Goal: Task Accomplishment & Management: Complete application form

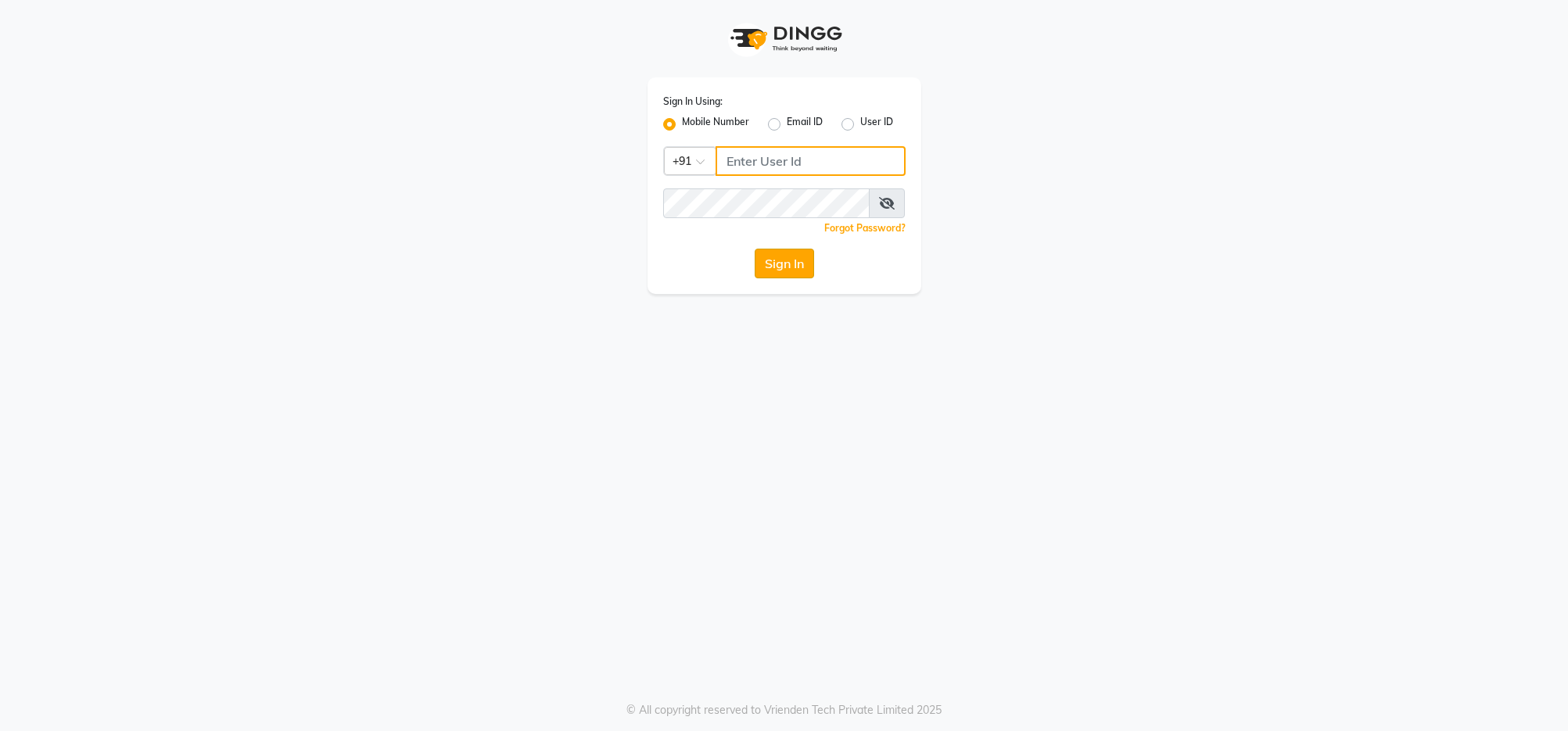
type input "9145786777"
click at [775, 272] on button "Sign In" at bounding box center [784, 264] width 59 height 30
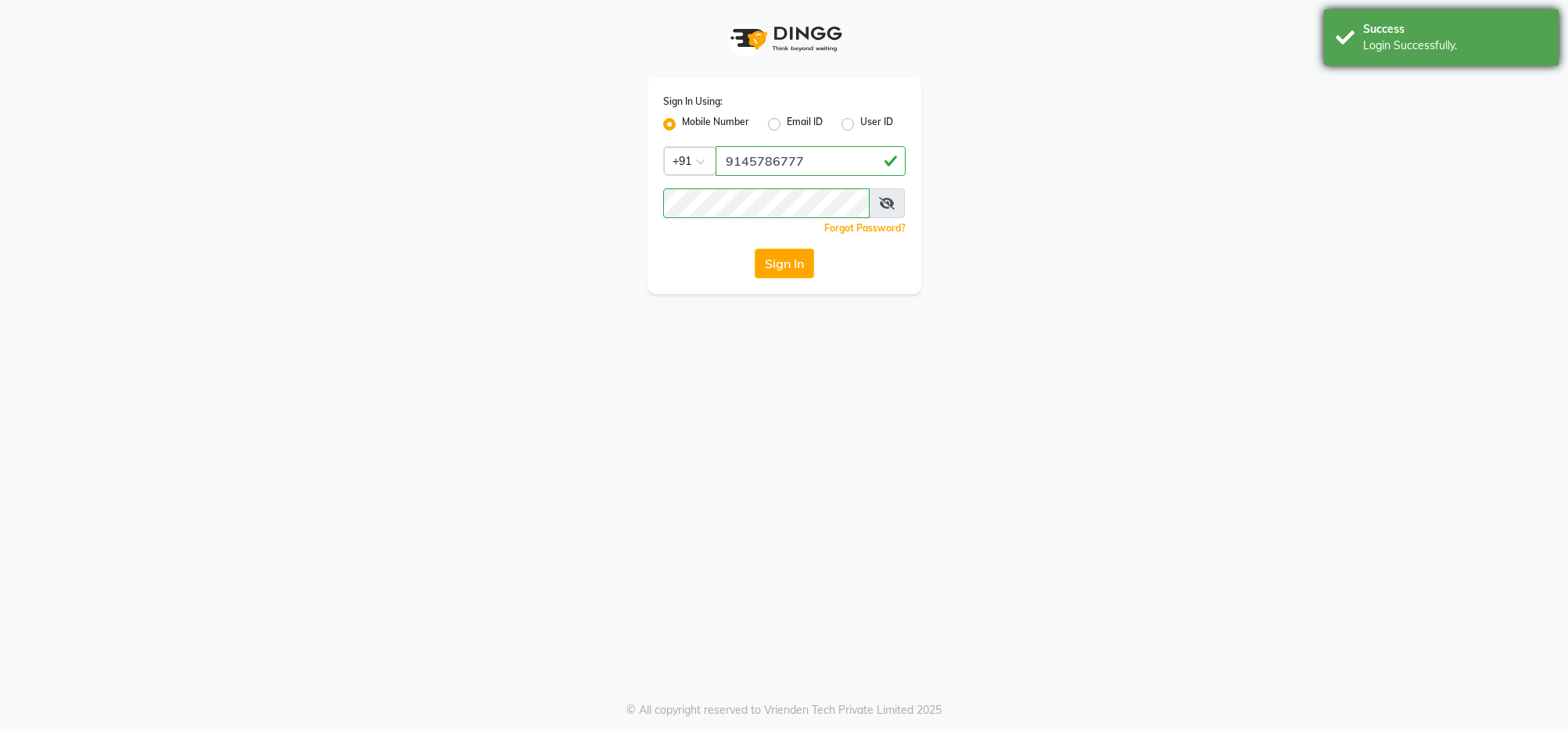
click at [1411, 27] on div "Success" at bounding box center [1456, 29] width 184 height 17
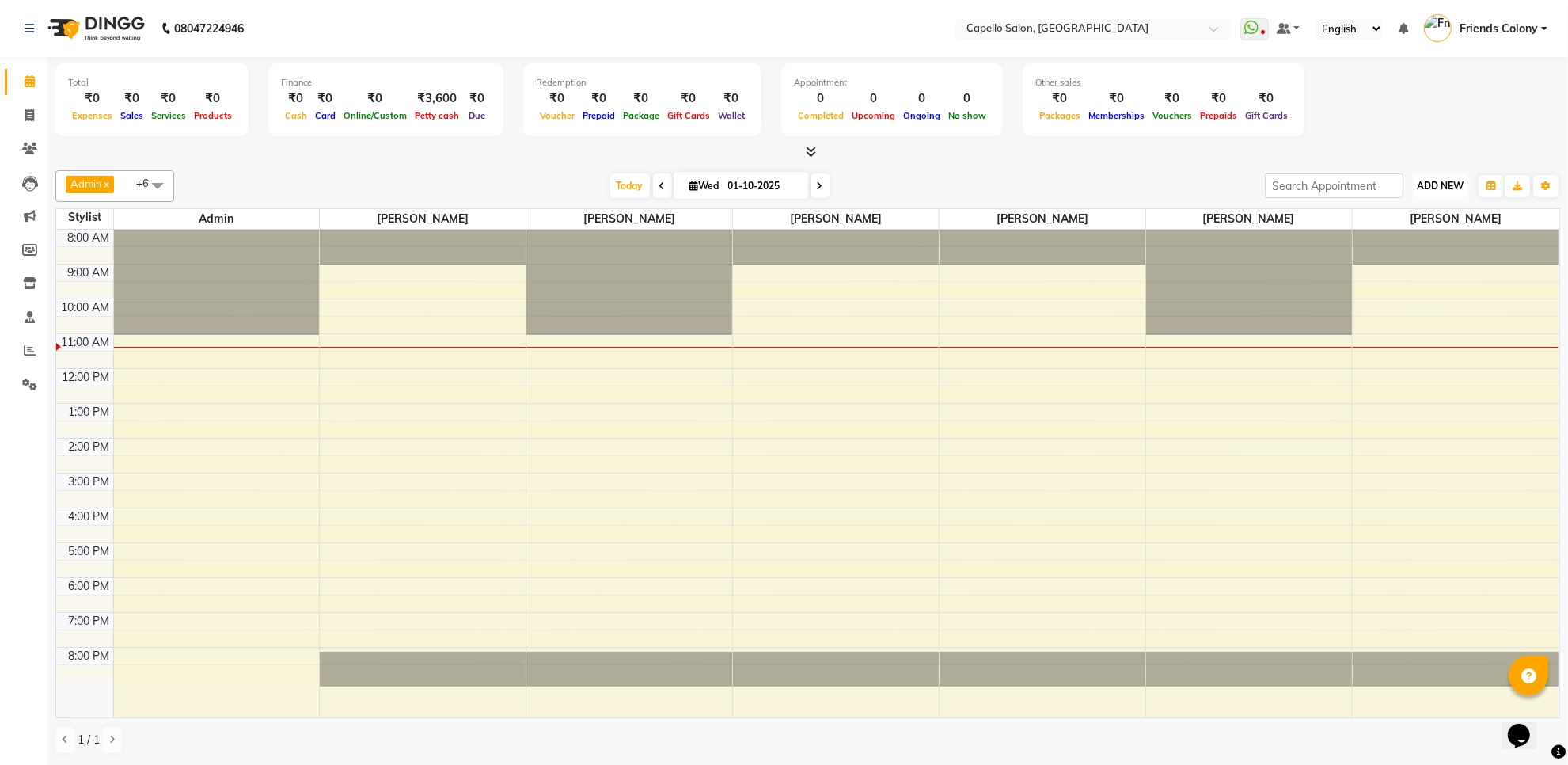
click at [1443, 191] on span "ADD NEW" at bounding box center [1440, 185] width 47 height 12
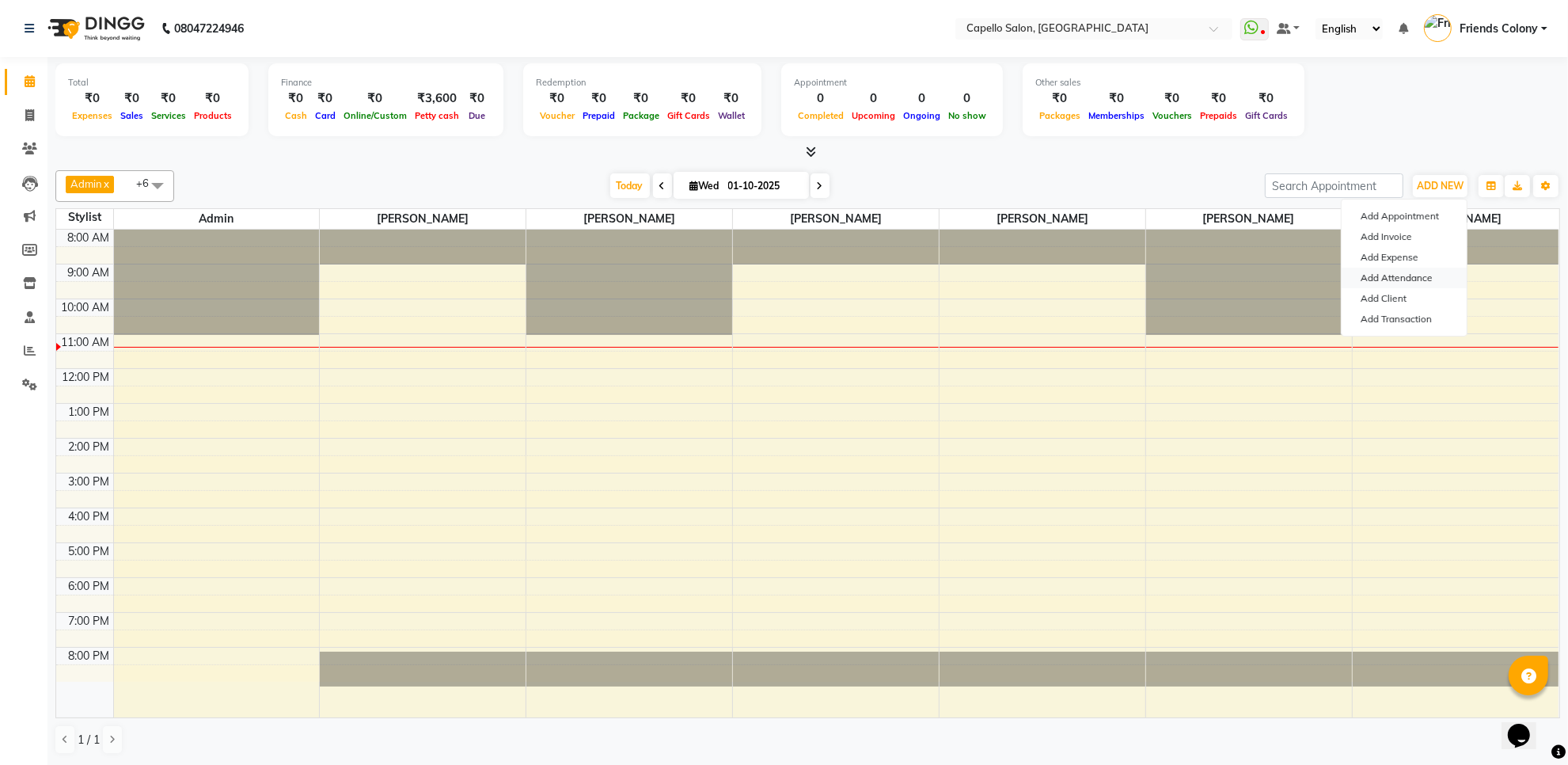
click at [1414, 285] on link "Add Attendance" at bounding box center [1404, 278] width 125 height 21
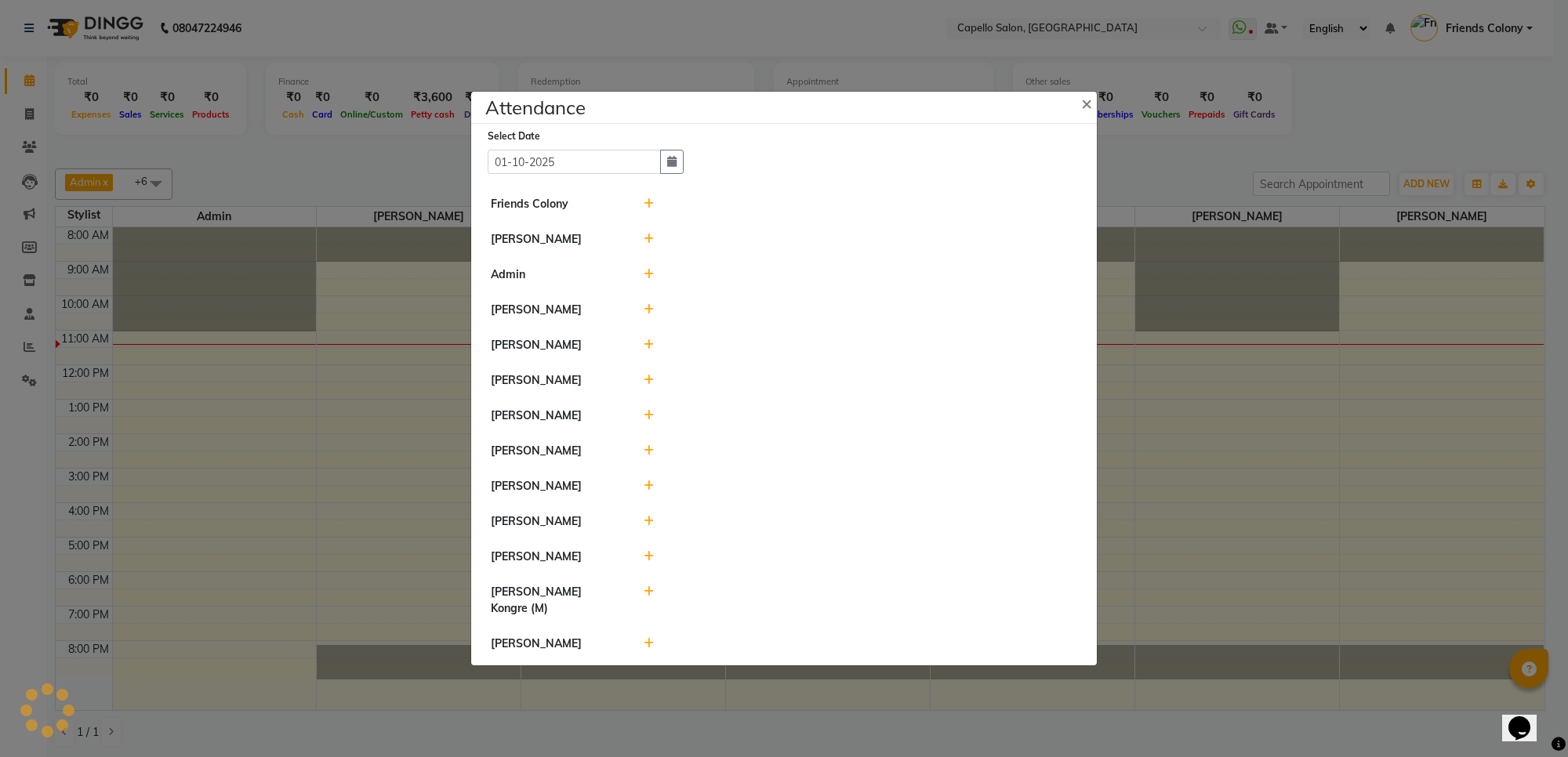
click at [639, 198] on div at bounding box center [860, 204] width 458 height 17
click at [647, 200] on icon at bounding box center [648, 204] width 10 height 11
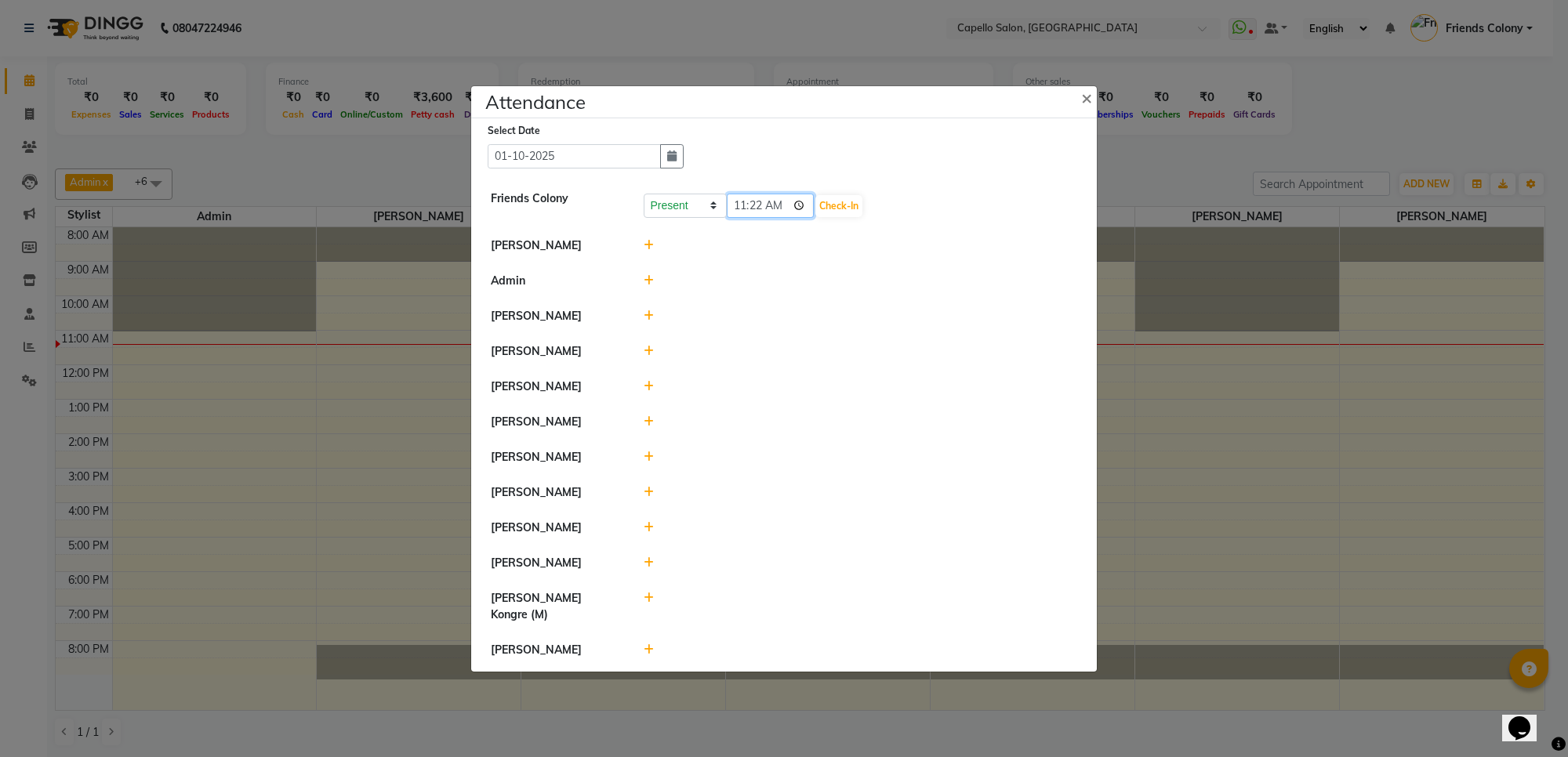
click at [739, 204] on input "11:22" at bounding box center [770, 205] width 88 height 24
type input "10:47"
click at [843, 200] on button "Check-In" at bounding box center [838, 206] width 47 height 22
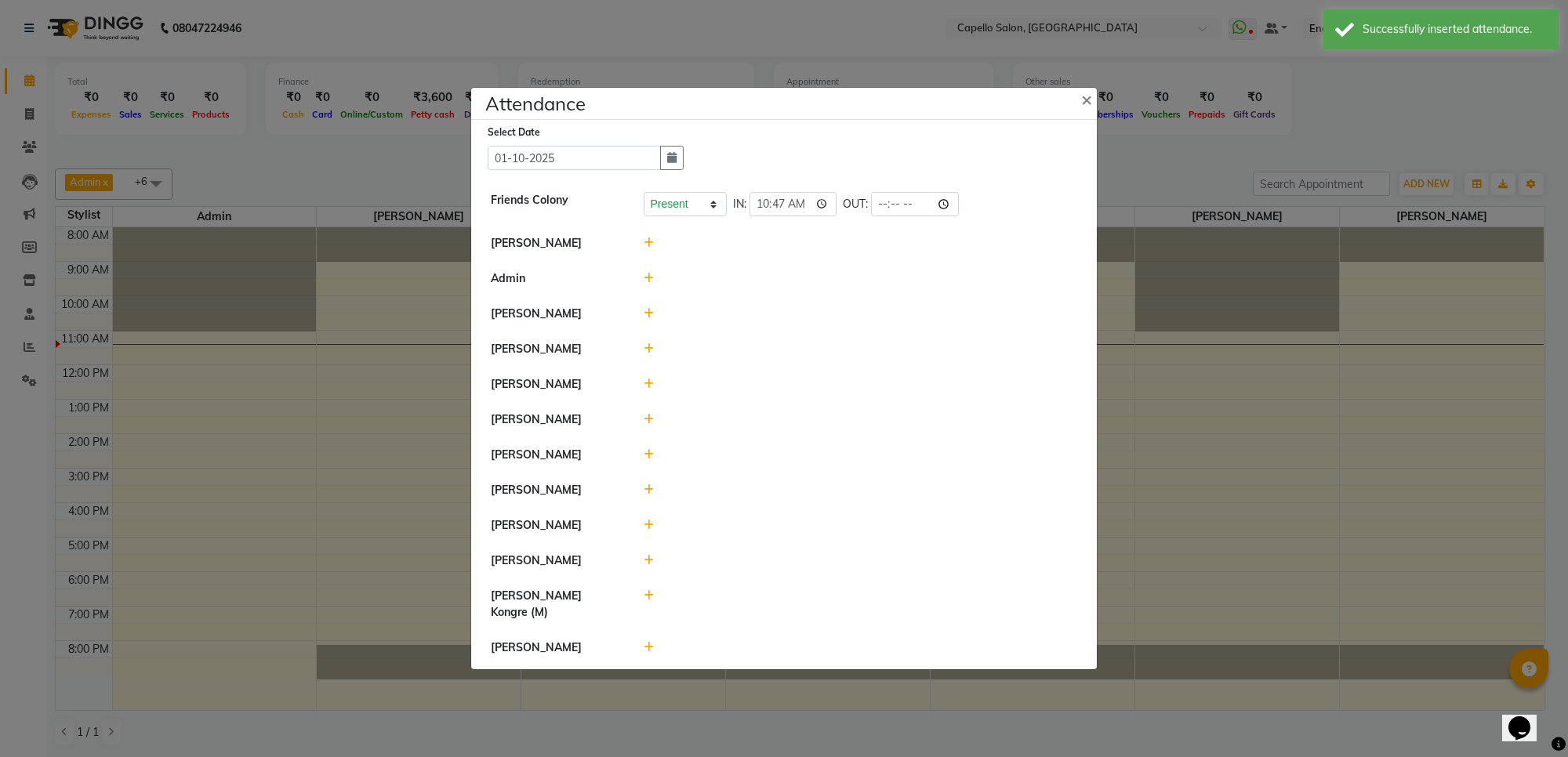
click at [647, 425] on icon at bounding box center [648, 419] width 10 height 11
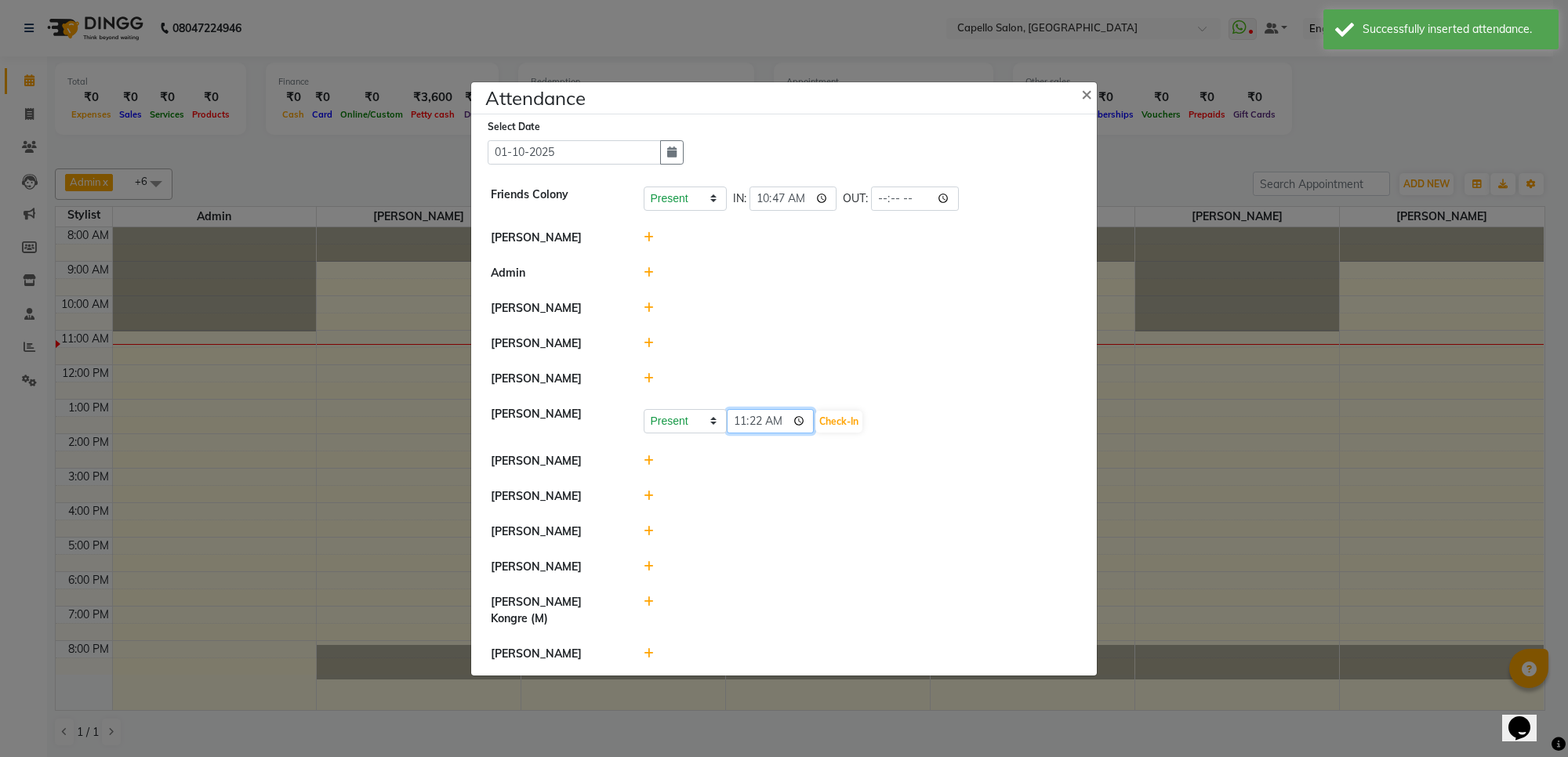
click at [741, 433] on input "11:22" at bounding box center [770, 420] width 88 height 24
type input "10:47"
click at [847, 431] on button "Check-In" at bounding box center [838, 421] width 47 height 22
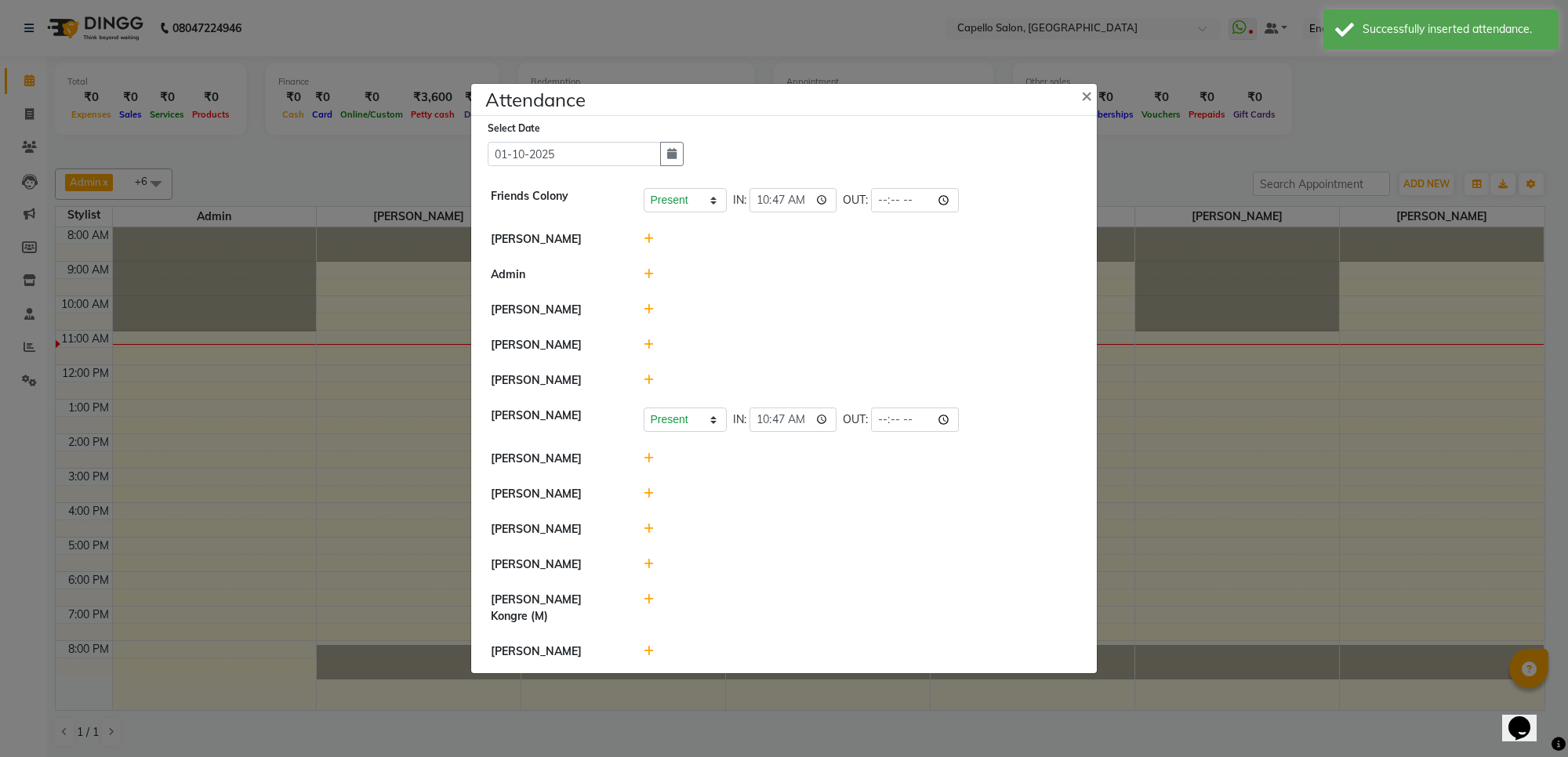
click at [649, 535] on icon at bounding box center [648, 528] width 10 height 11
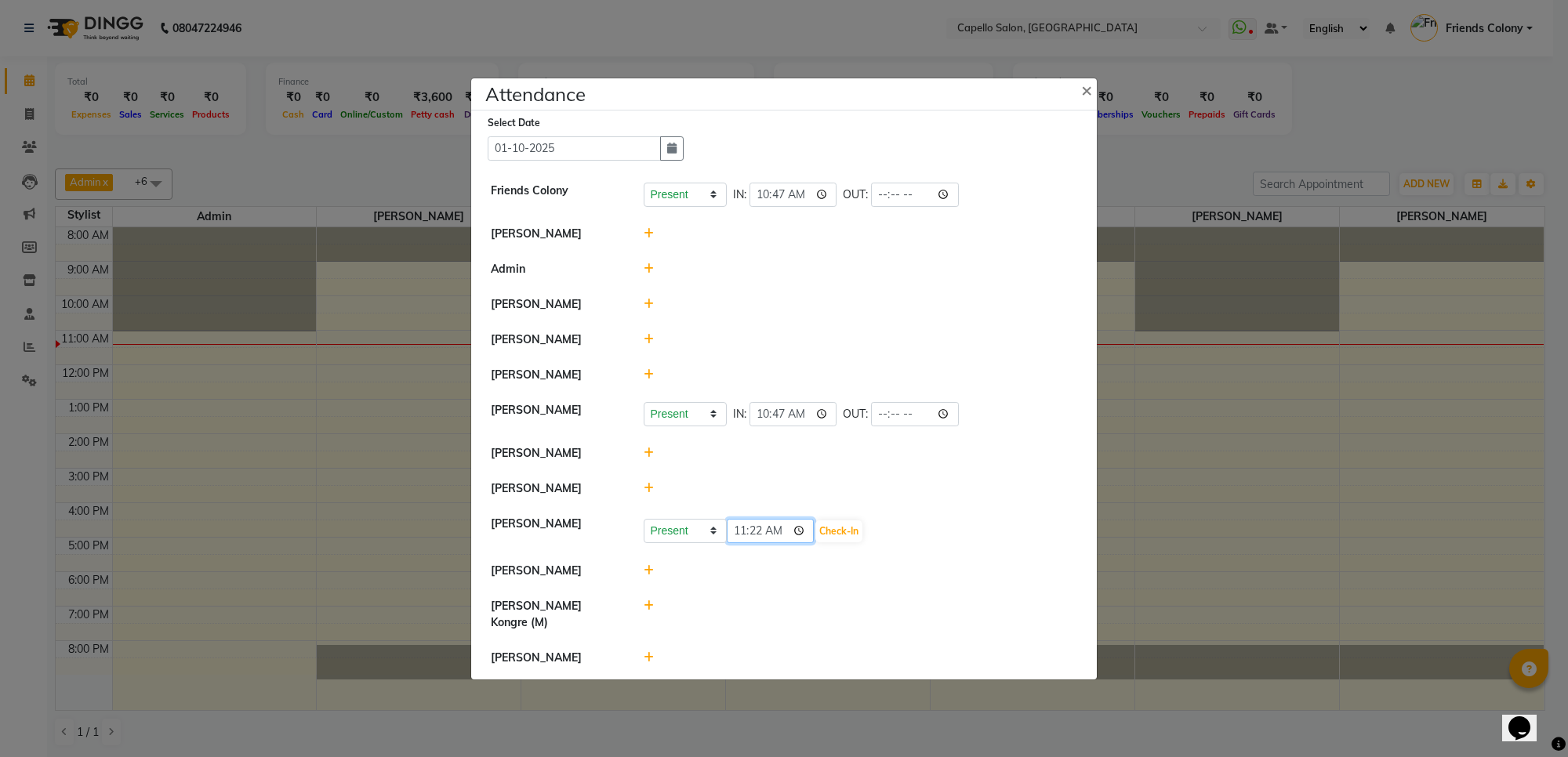
click at [745, 543] on input "11:22" at bounding box center [770, 530] width 88 height 24
type input "10:55"
click at [854, 542] on button "Check-In" at bounding box center [838, 531] width 47 height 22
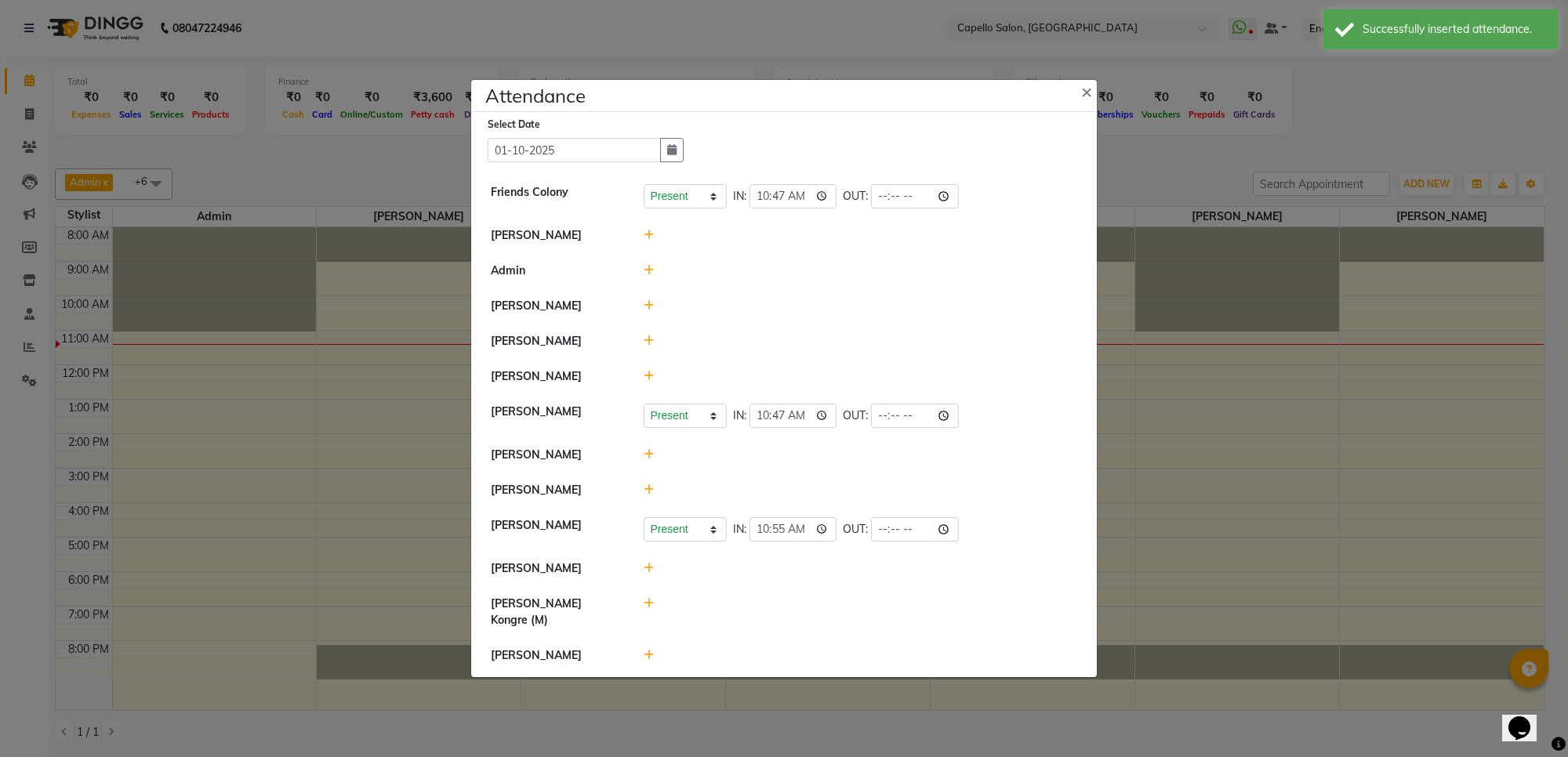
click at [647, 460] on icon at bounding box center [648, 454] width 10 height 11
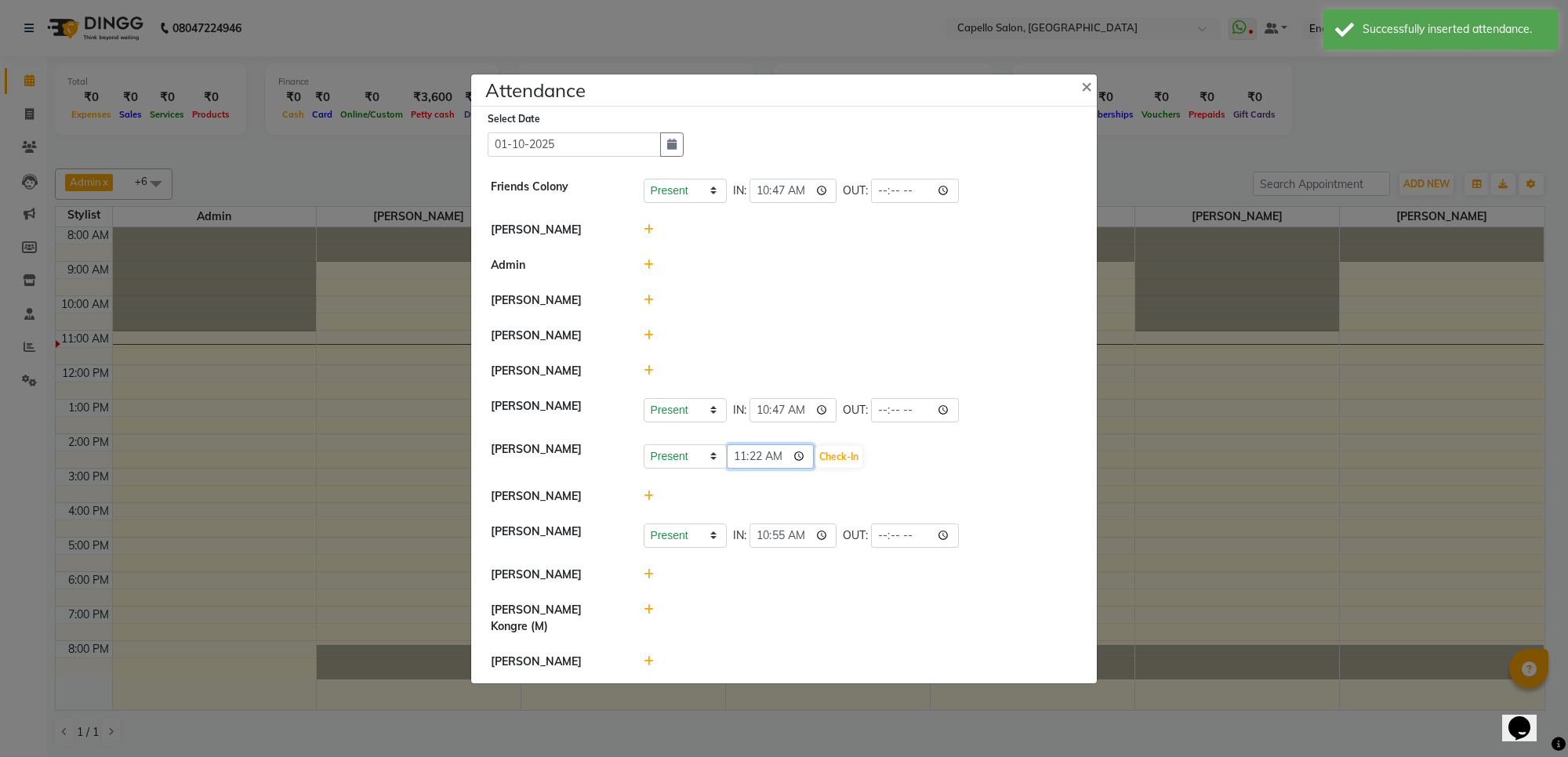
click at [760, 469] on input "11:22" at bounding box center [770, 456] width 88 height 24
type input "11:05"
click at [835, 468] on button "Check-In" at bounding box center [838, 457] width 47 height 22
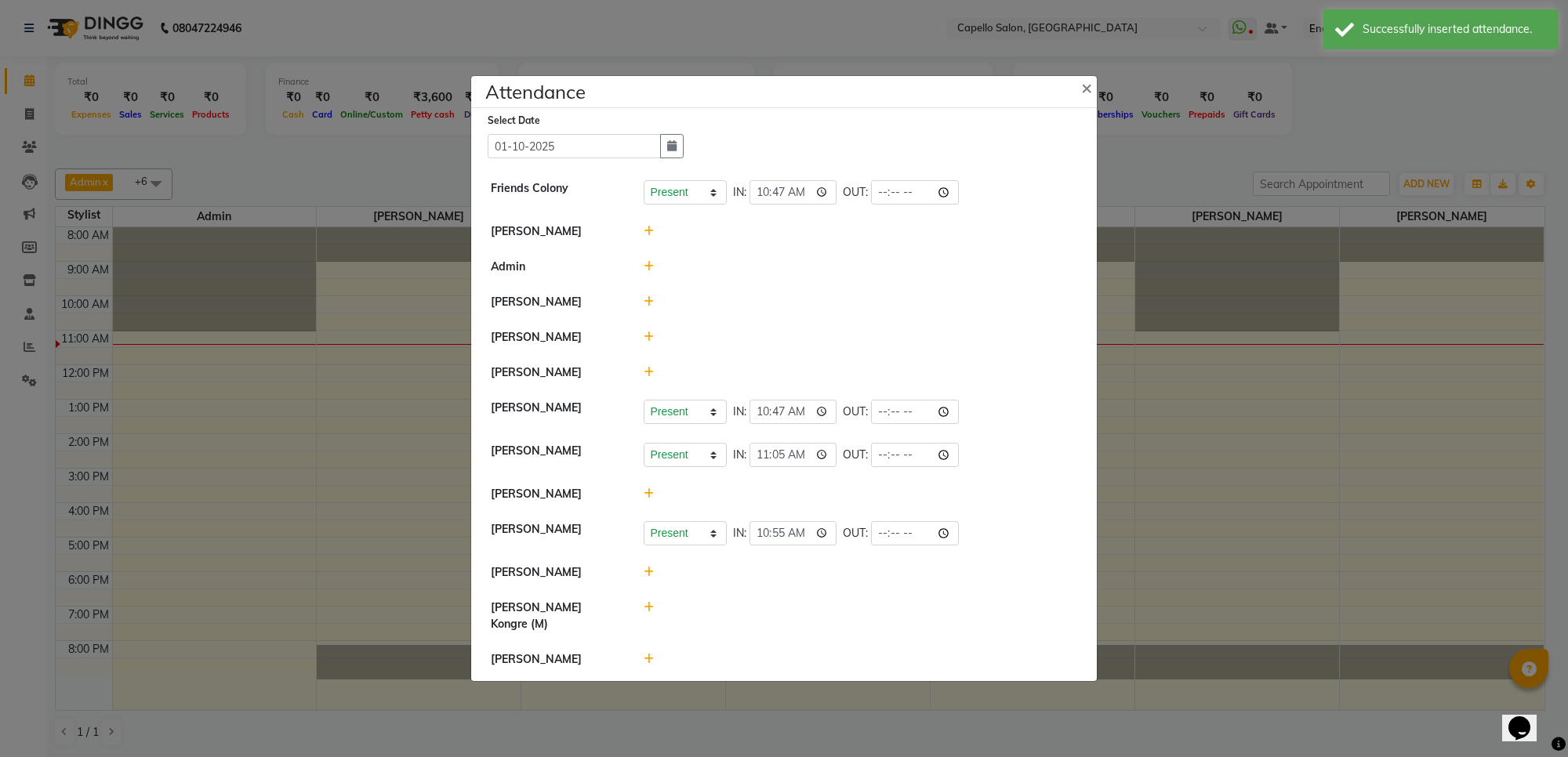
click at [651, 577] on icon at bounding box center [648, 572] width 10 height 11
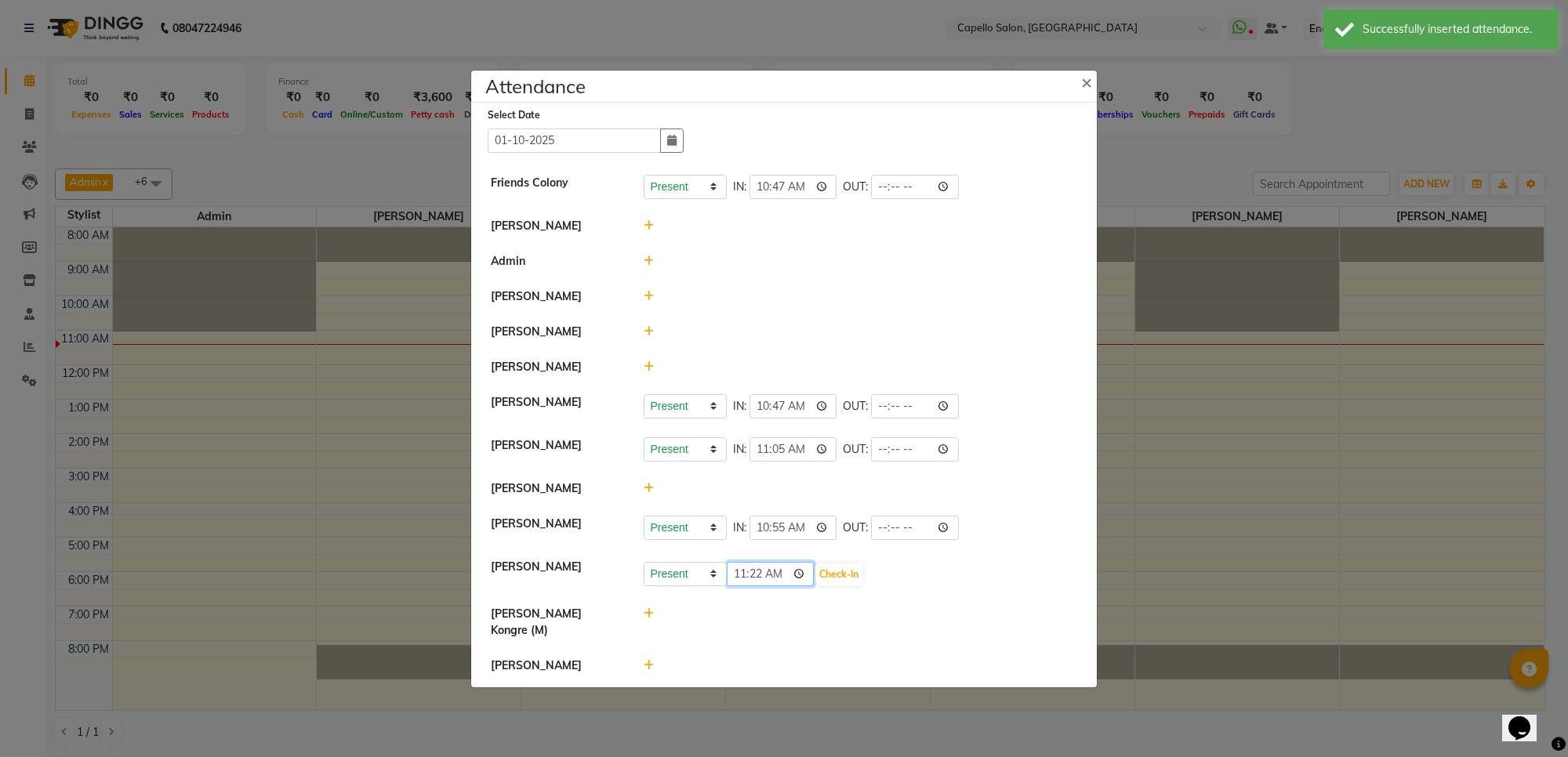
click at [759, 586] on input "11:22" at bounding box center [770, 574] width 88 height 24
type input "11:05"
click at [851, 585] on button "Check-In" at bounding box center [838, 574] width 47 height 22
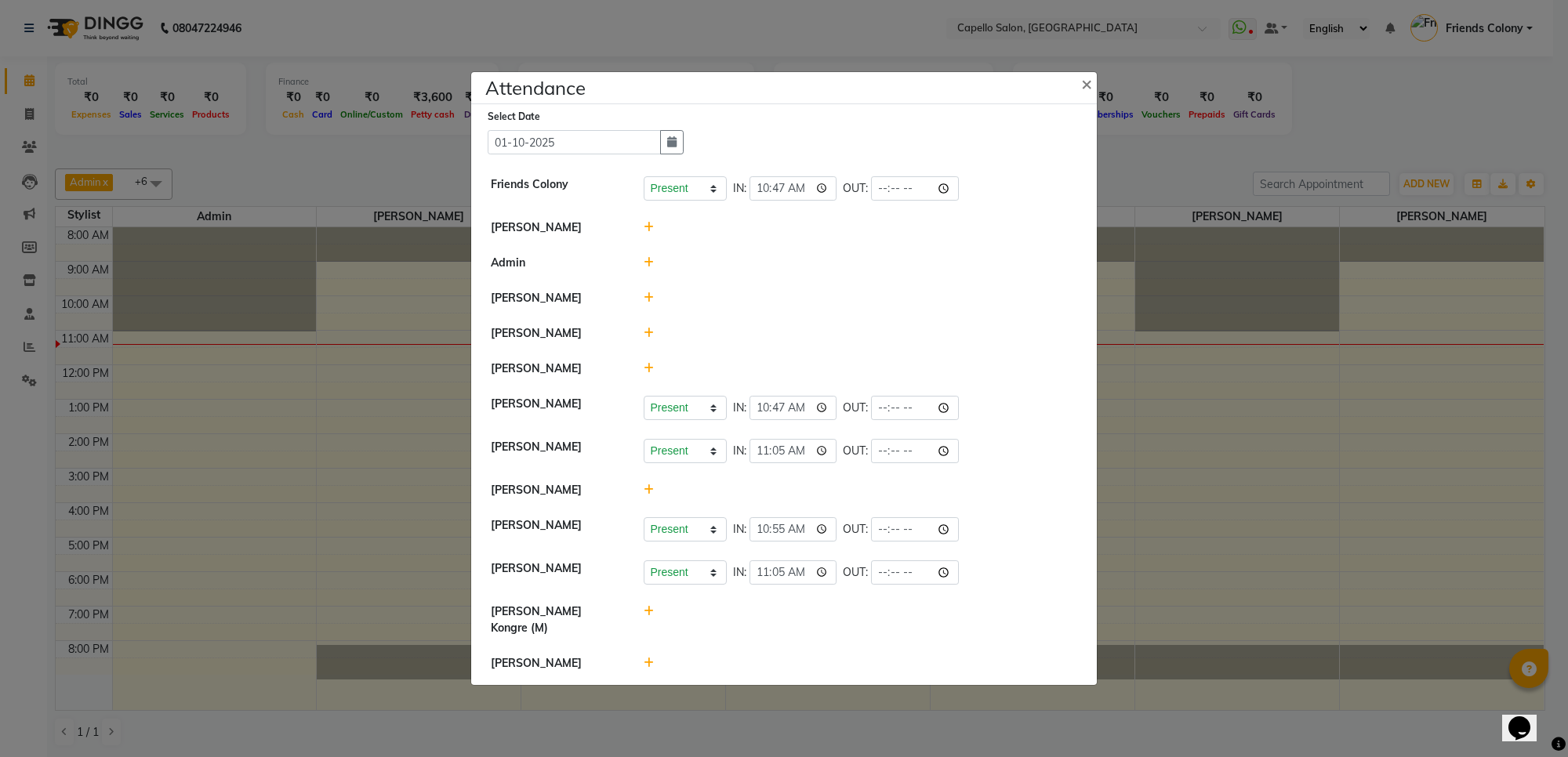
click at [645, 662] on icon at bounding box center [648, 663] width 10 height 11
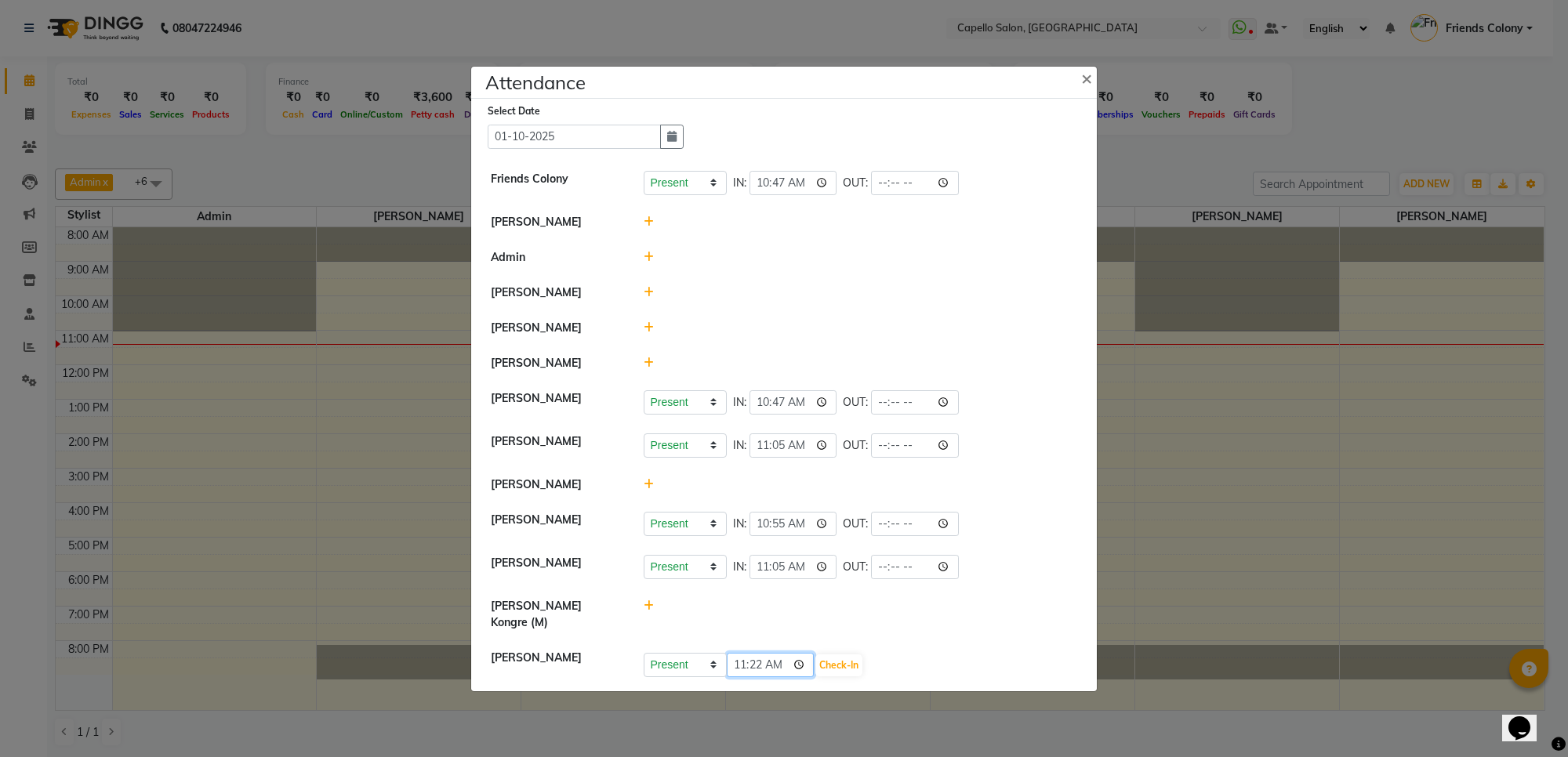
click at [760, 664] on input "11:22" at bounding box center [770, 664] width 88 height 24
type input "11:02"
click at [843, 672] on button "Check-In" at bounding box center [838, 665] width 47 height 22
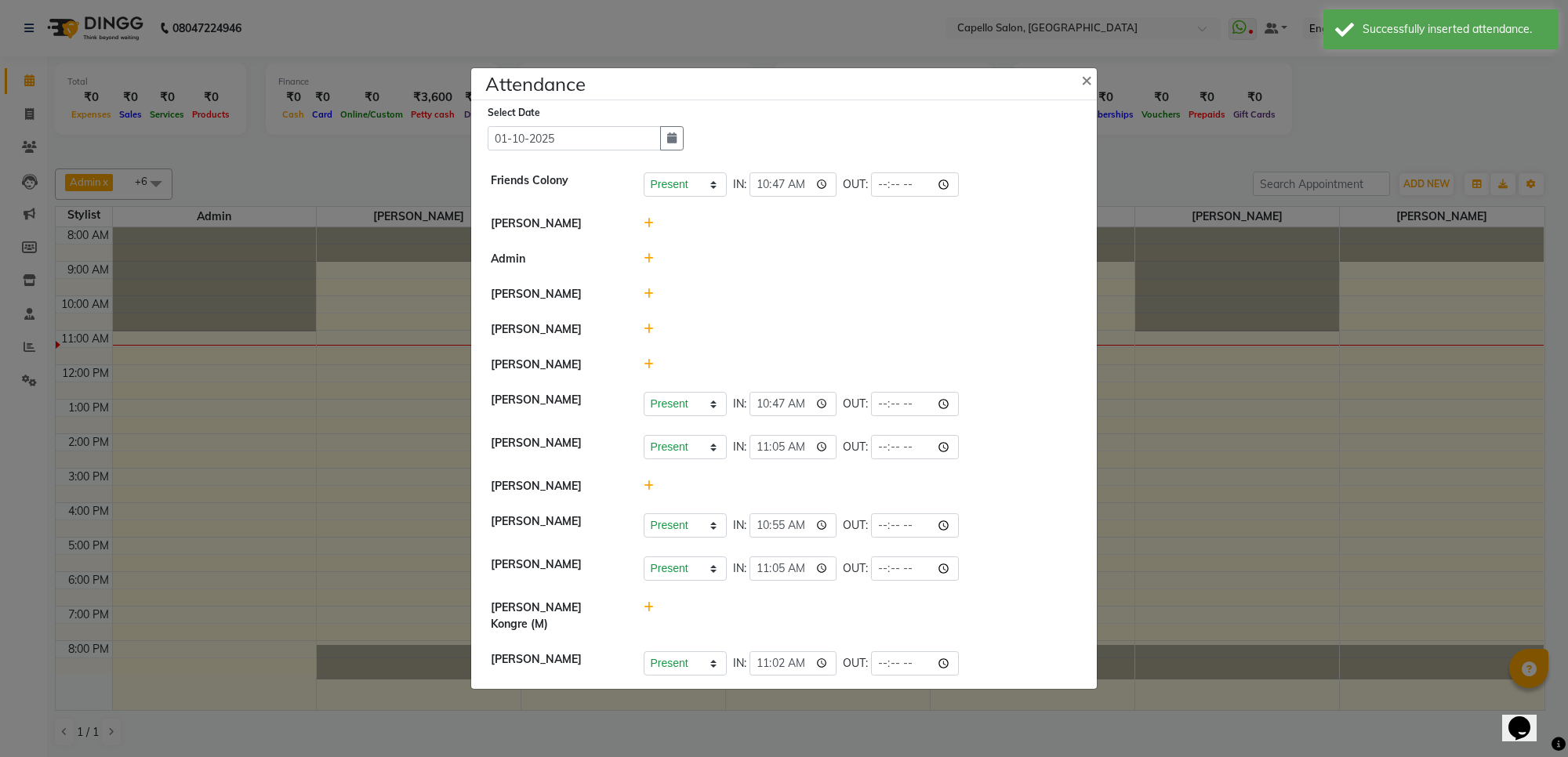
click at [648, 336] on span at bounding box center [648, 329] width 10 height 14
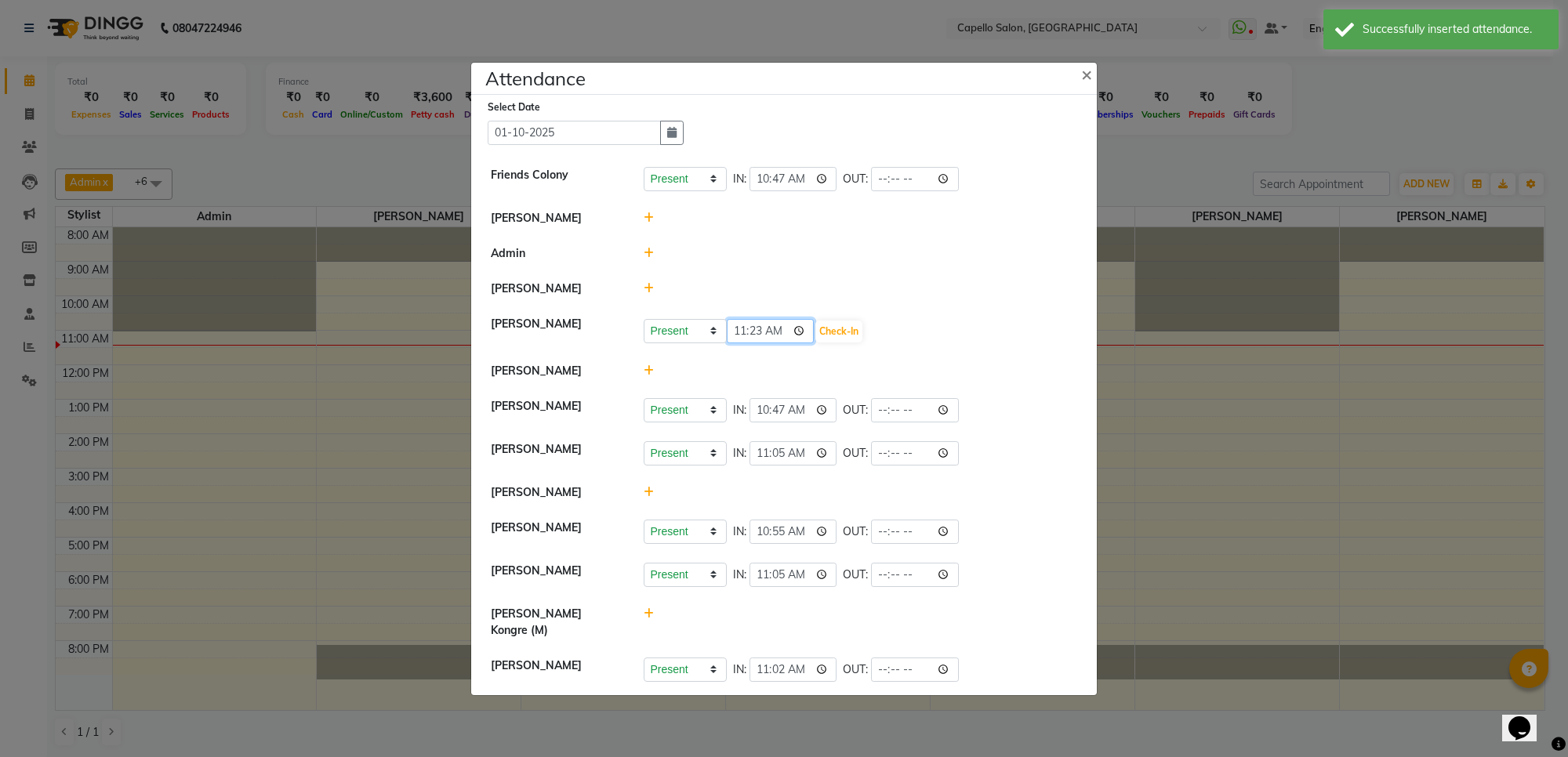
click at [751, 343] on input "11:23" at bounding box center [770, 331] width 88 height 24
type input "11:16"
click at [840, 340] on button "Check-In" at bounding box center [838, 332] width 47 height 22
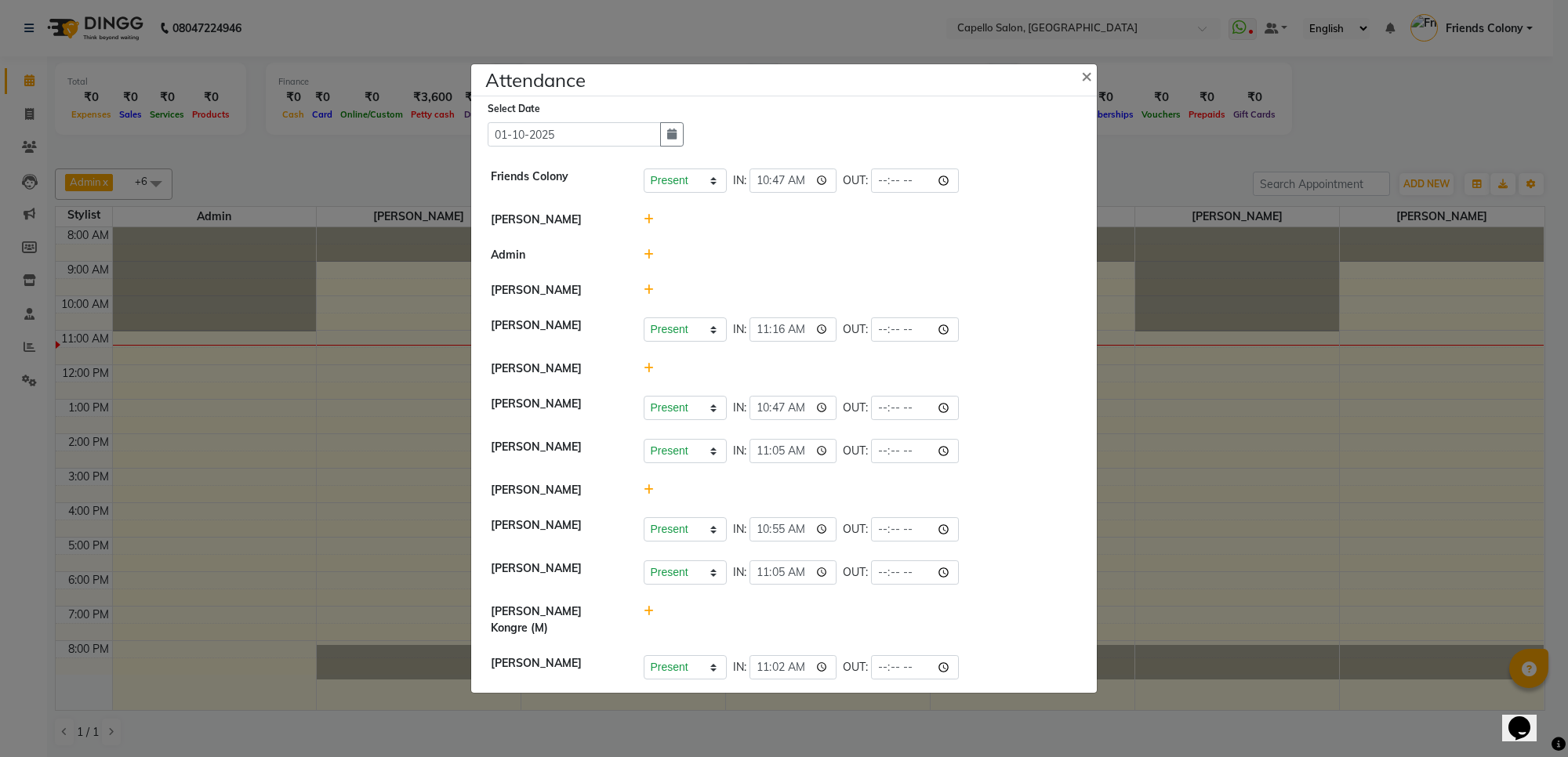
click at [645, 285] on icon at bounding box center [648, 290] width 10 height 11
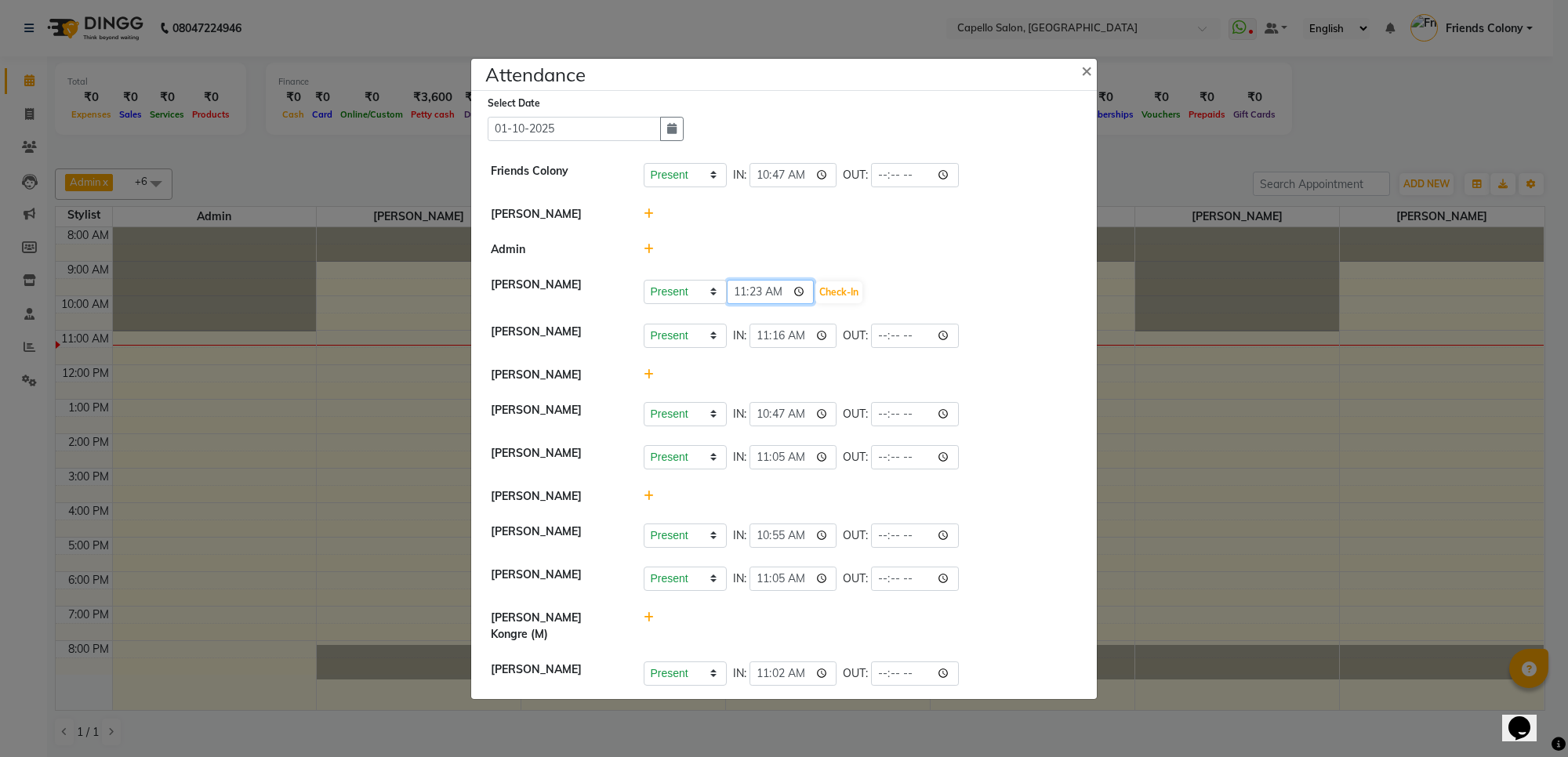
click at [755, 288] on input "11:23" at bounding box center [770, 292] width 88 height 24
type input "11:15"
click at [857, 287] on button "Check-In" at bounding box center [838, 292] width 47 height 22
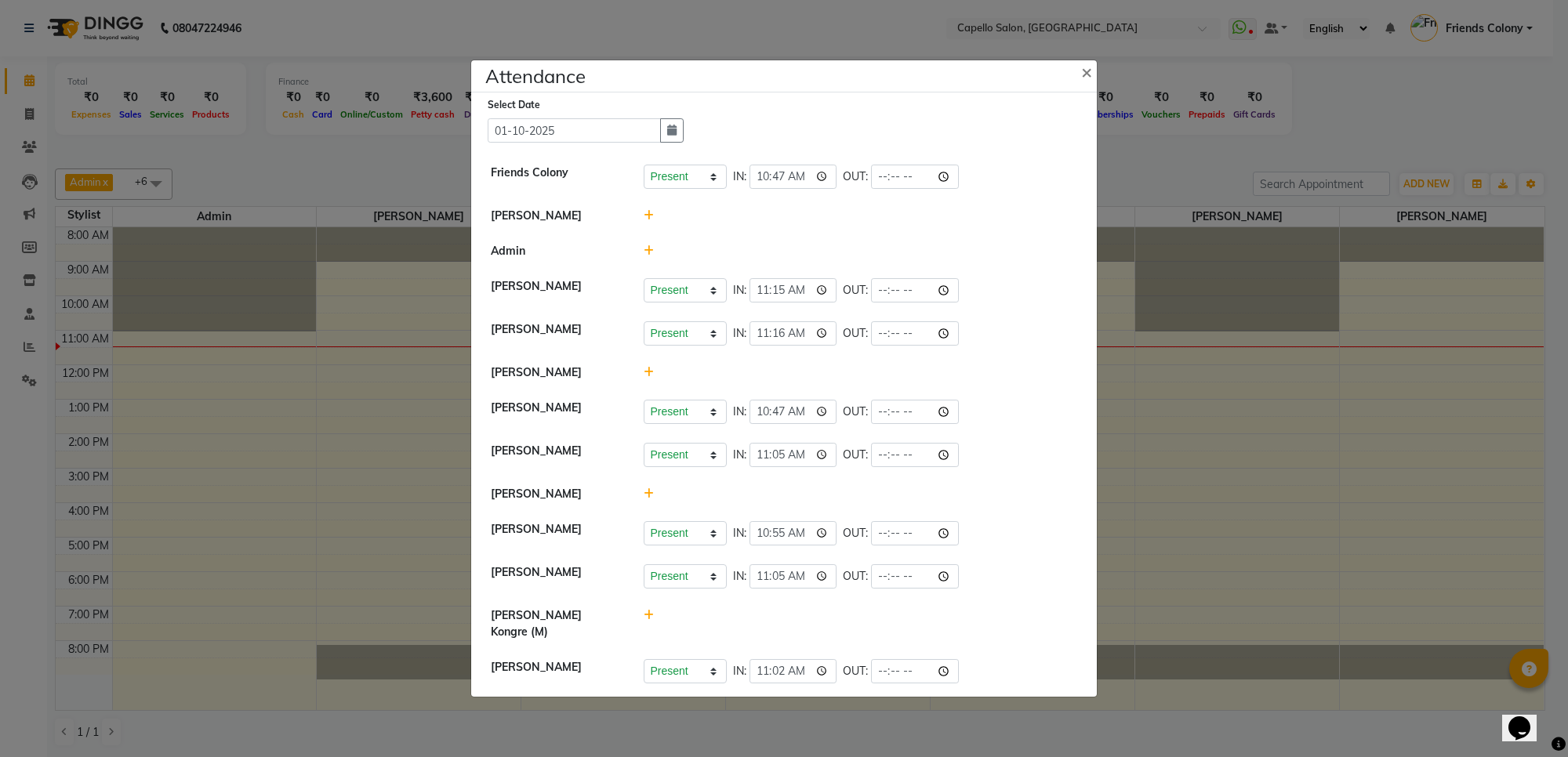
click at [647, 499] on icon at bounding box center [648, 494] width 10 height 11
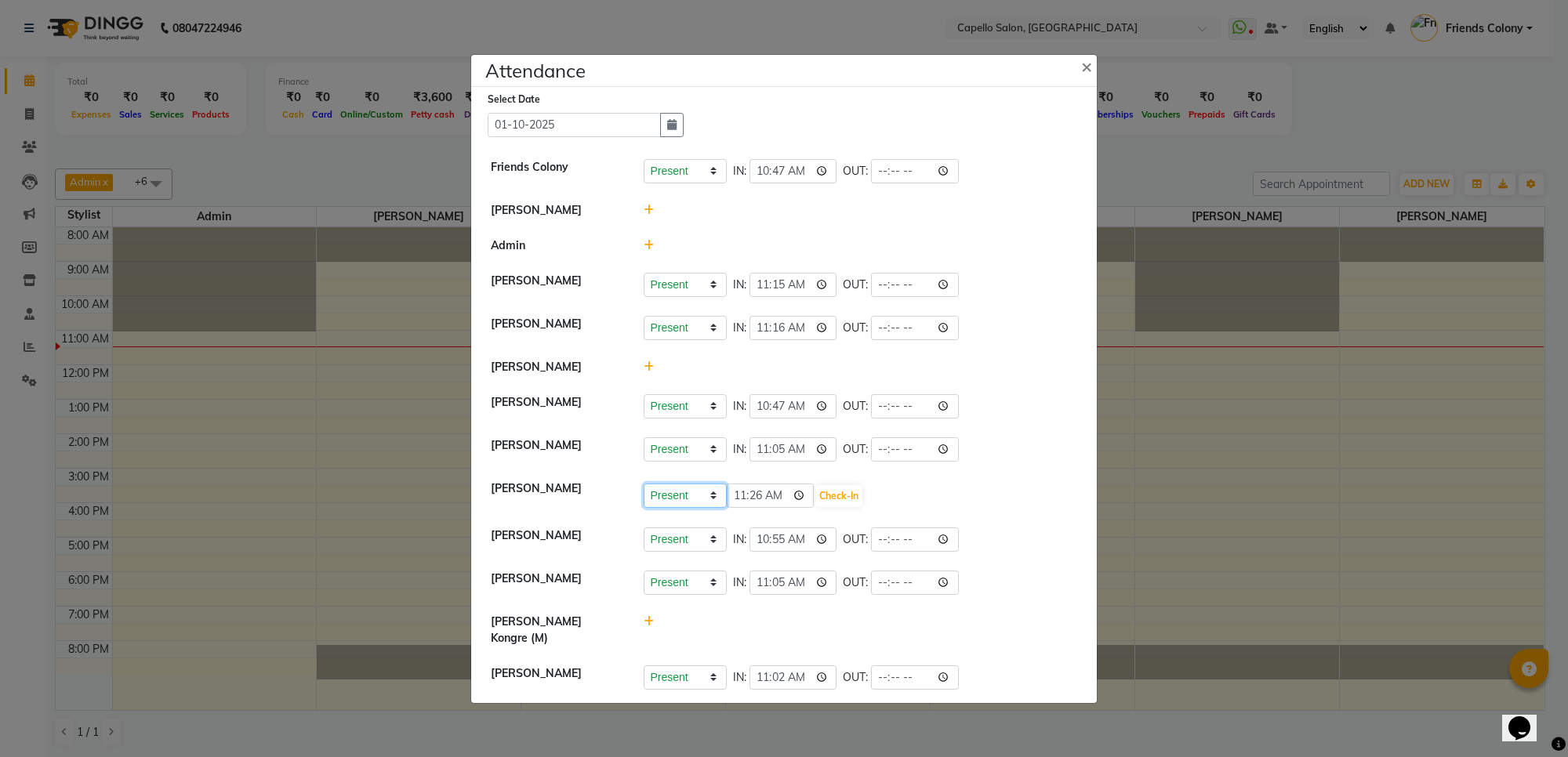
click at [678, 507] on select "Present Absent Late Half Day Weekly Off" at bounding box center [686, 495] width 83 height 24
select select "W"
click at [644, 496] on select "Present Absent Late Half Day Weekly Off" at bounding box center [686, 495] width 83 height 24
click at [741, 507] on button "Save" at bounding box center [743, 496] width 30 height 22
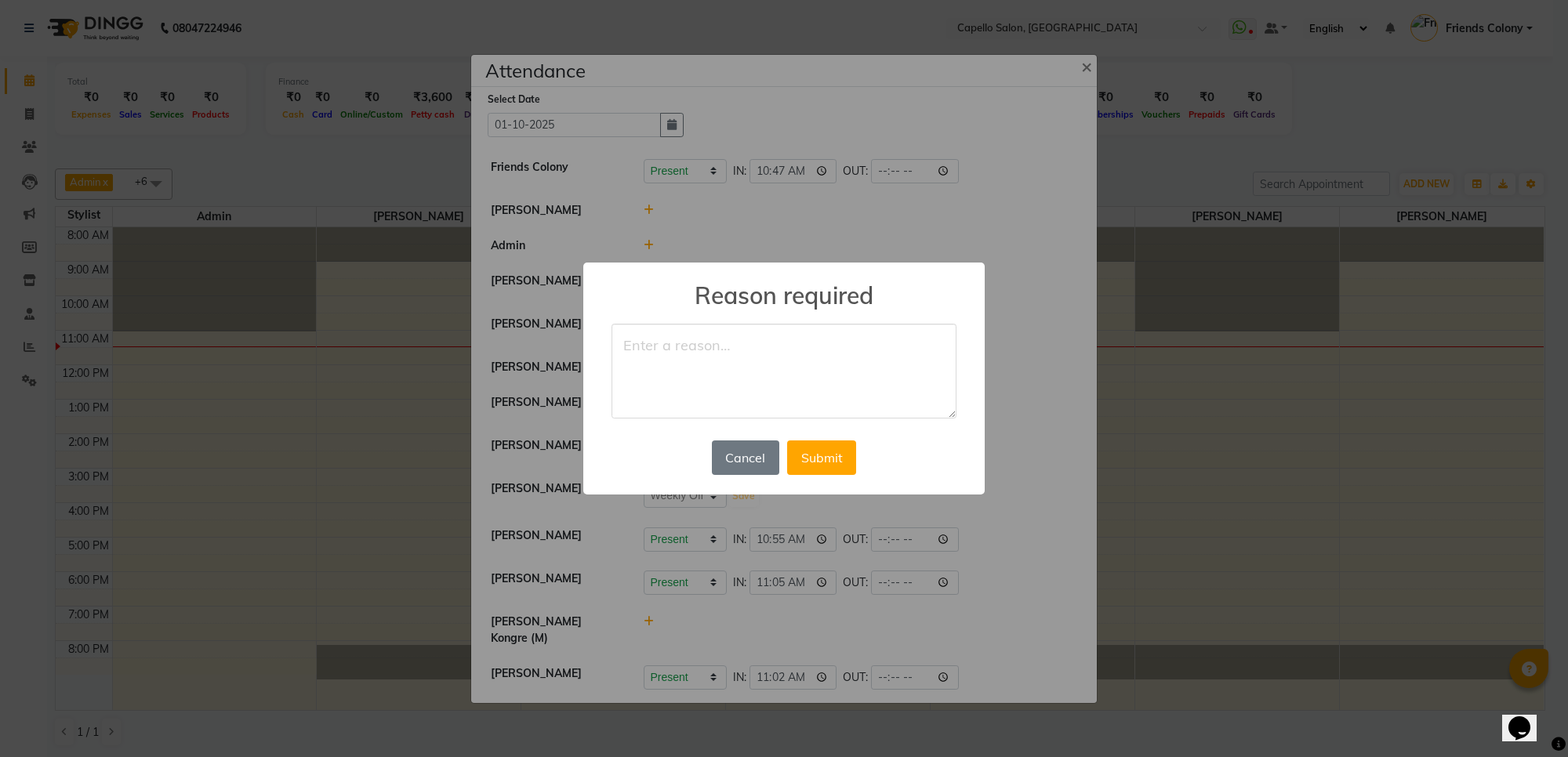
click at [702, 354] on textarea at bounding box center [783, 371] width 345 height 96
type textarea "month first wo"
click at [828, 478] on div "Cancel No Submit" at bounding box center [783, 457] width 152 height 43
click at [827, 468] on button "Submit" at bounding box center [821, 457] width 69 height 35
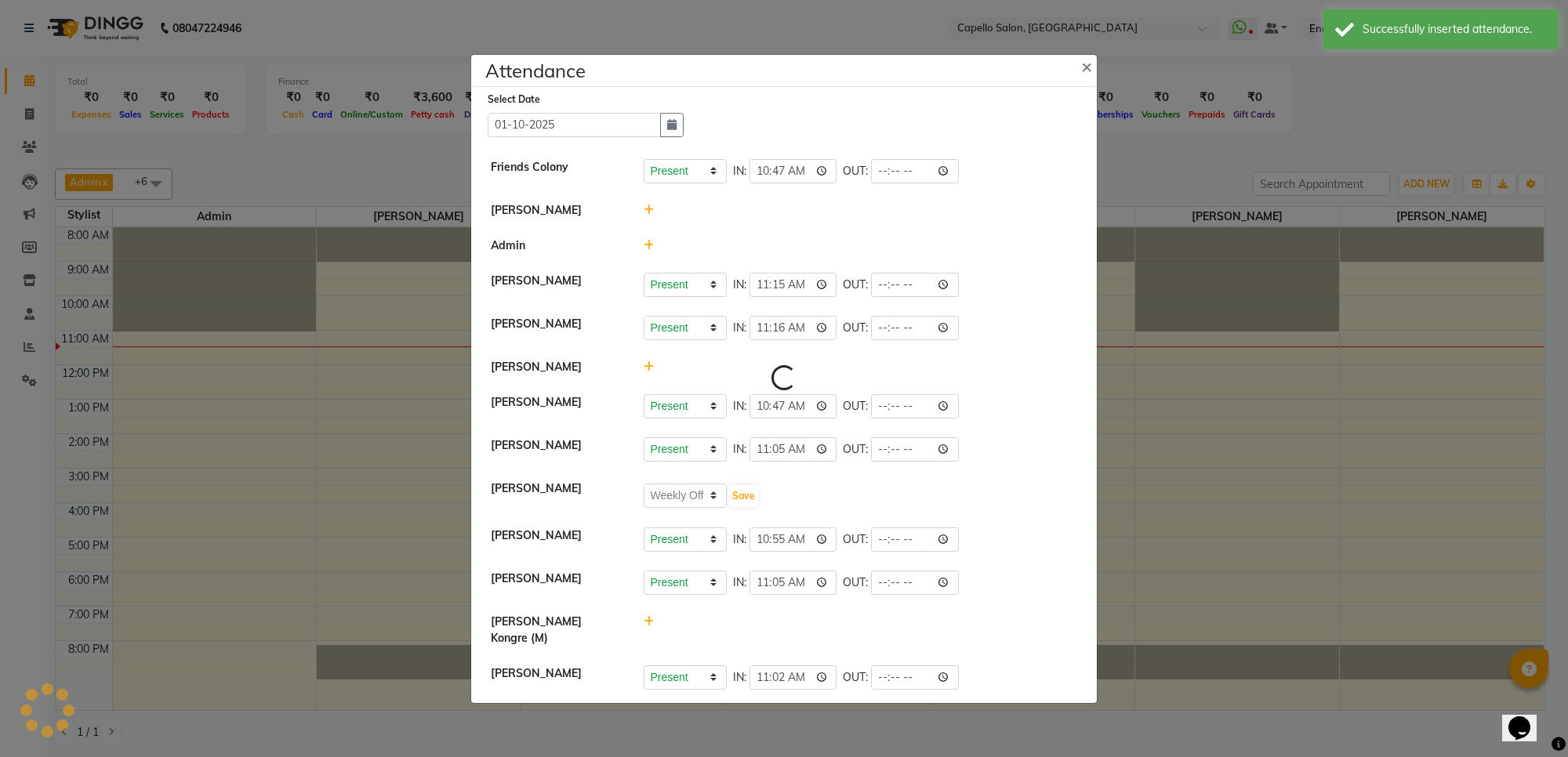
select select "W"
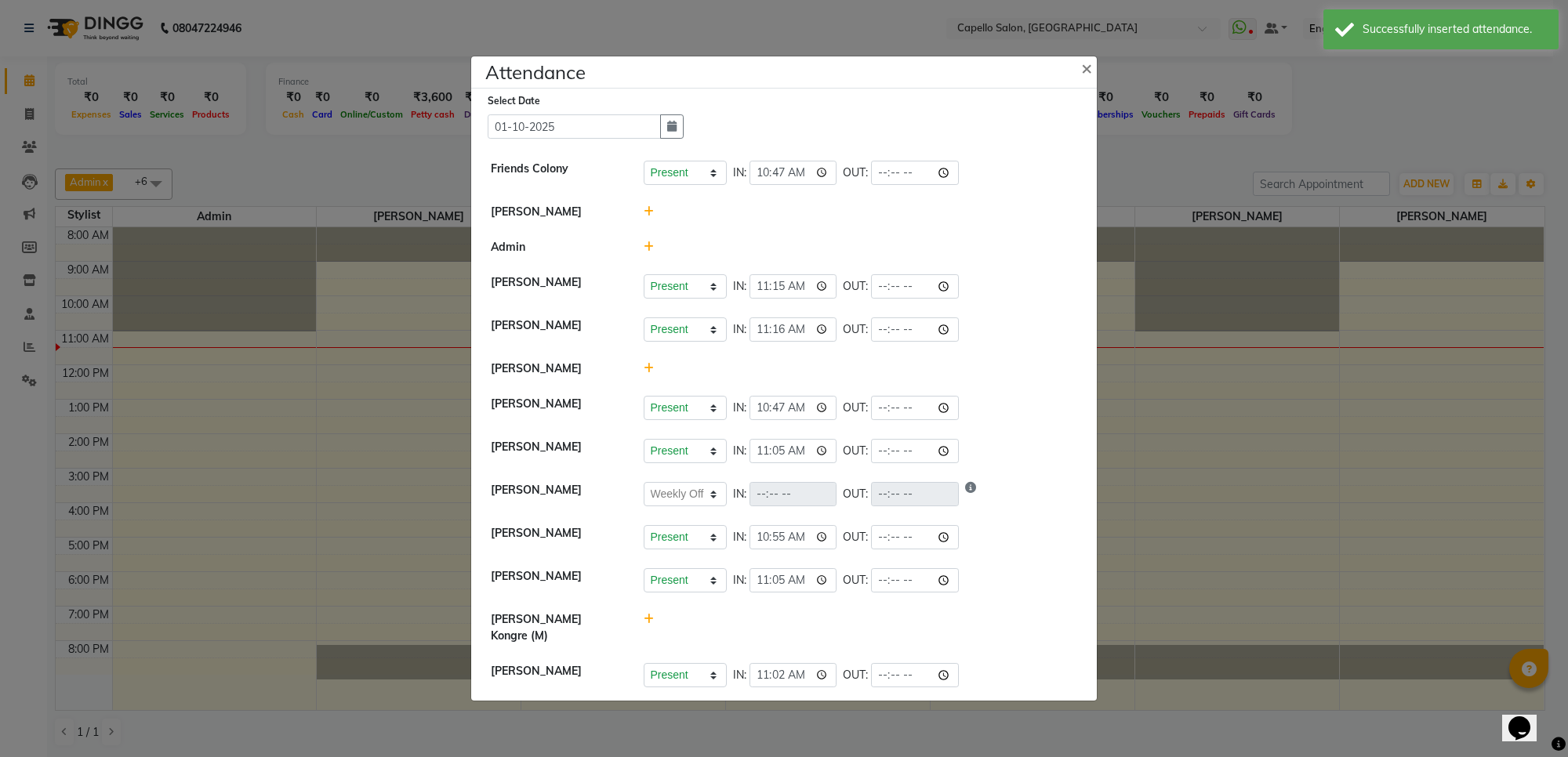
click at [649, 624] on div at bounding box center [860, 627] width 458 height 33
click at [645, 624] on icon at bounding box center [648, 619] width 10 height 11
click at [703, 625] on select "Present Absent Late Half Day Weekly Off" at bounding box center [686, 626] width 83 height 24
select select "W"
click at [644, 621] on select "Present Absent Late Half Day Weekly Off" at bounding box center [686, 626] width 83 height 24
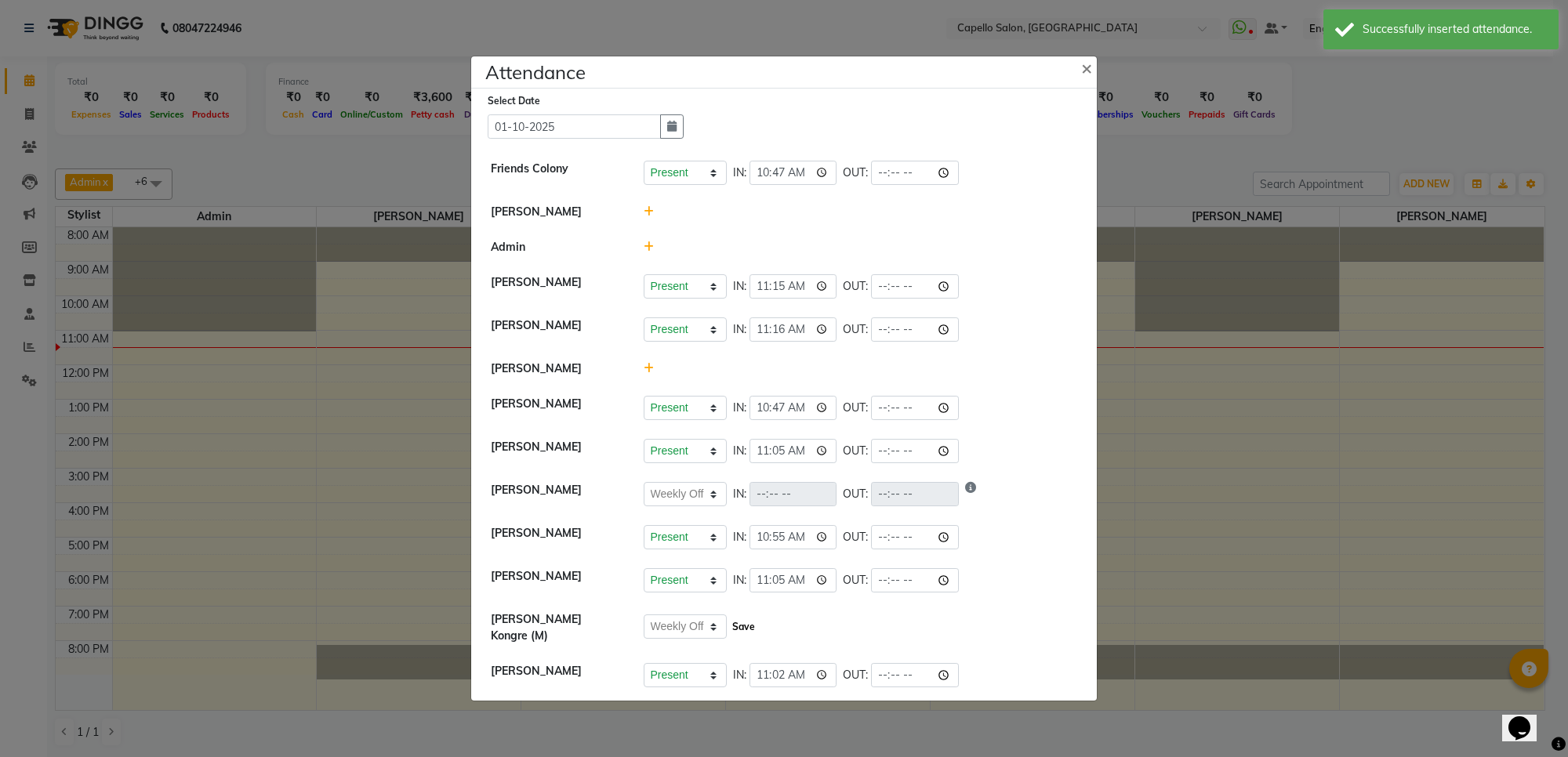
click at [749, 637] on button "Save" at bounding box center [743, 627] width 30 height 22
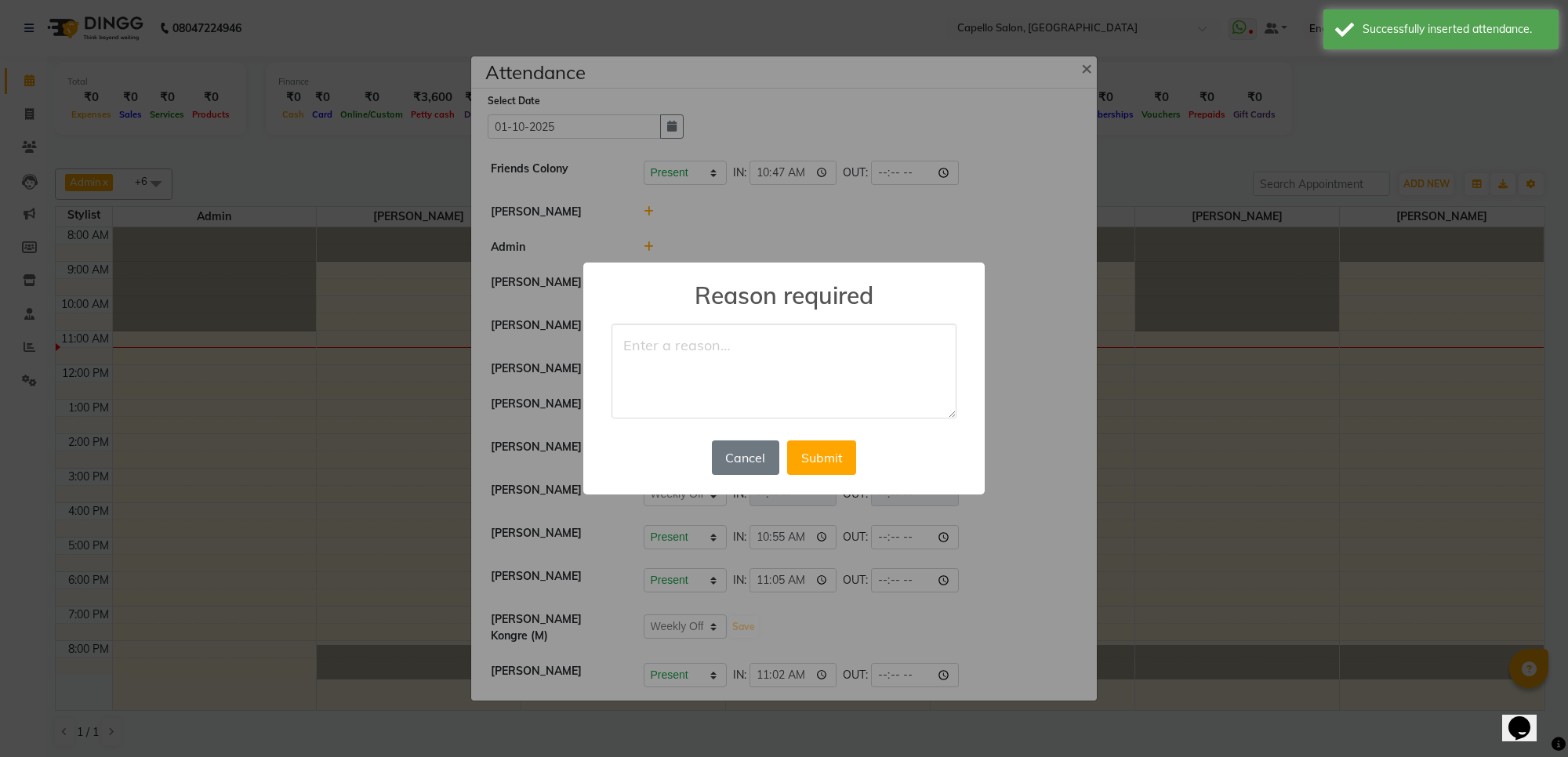
click at [678, 348] on textarea at bounding box center [783, 371] width 345 height 96
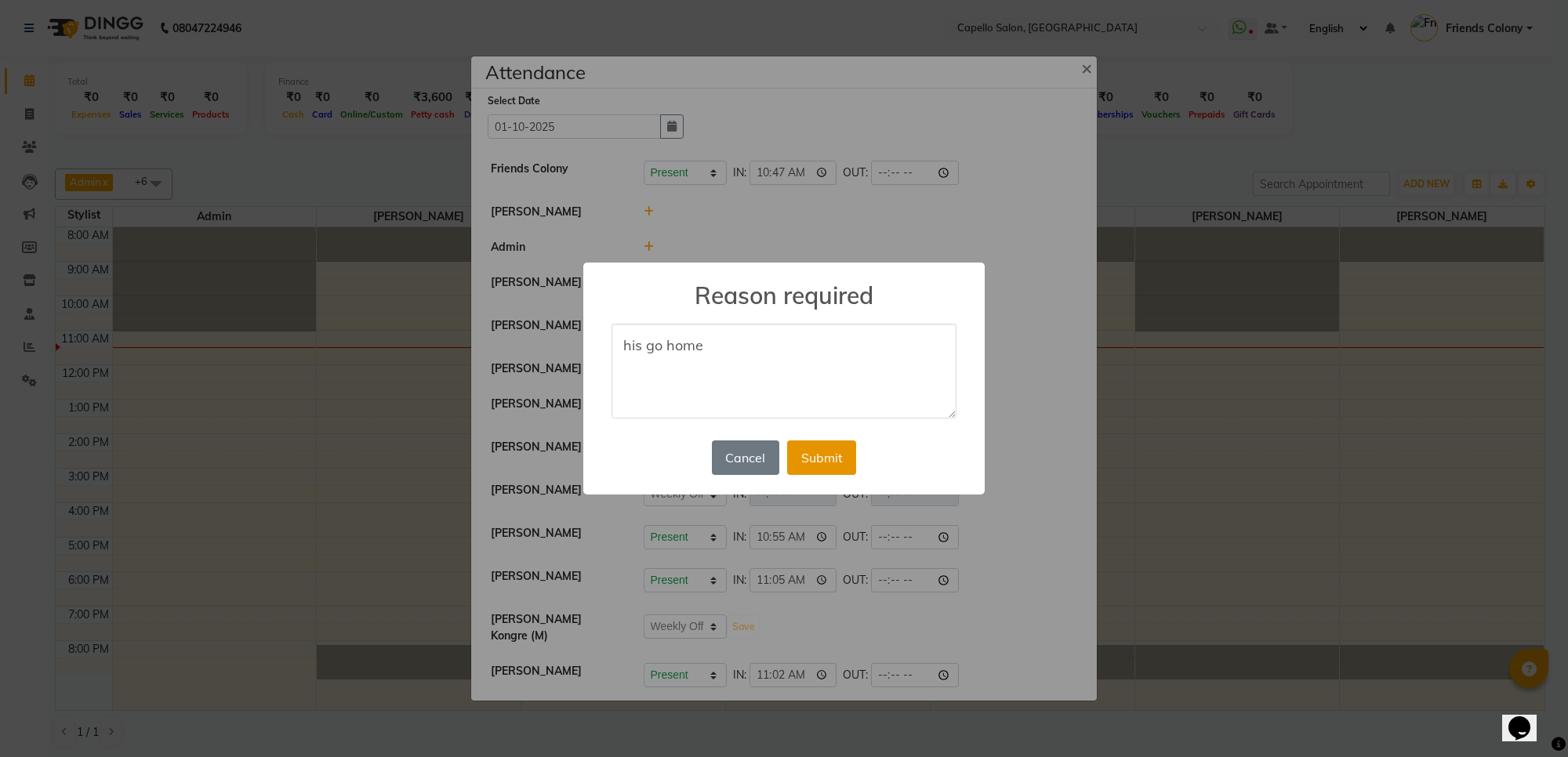
type textarea "his go home"
click at [800, 444] on button "Submit" at bounding box center [821, 457] width 69 height 35
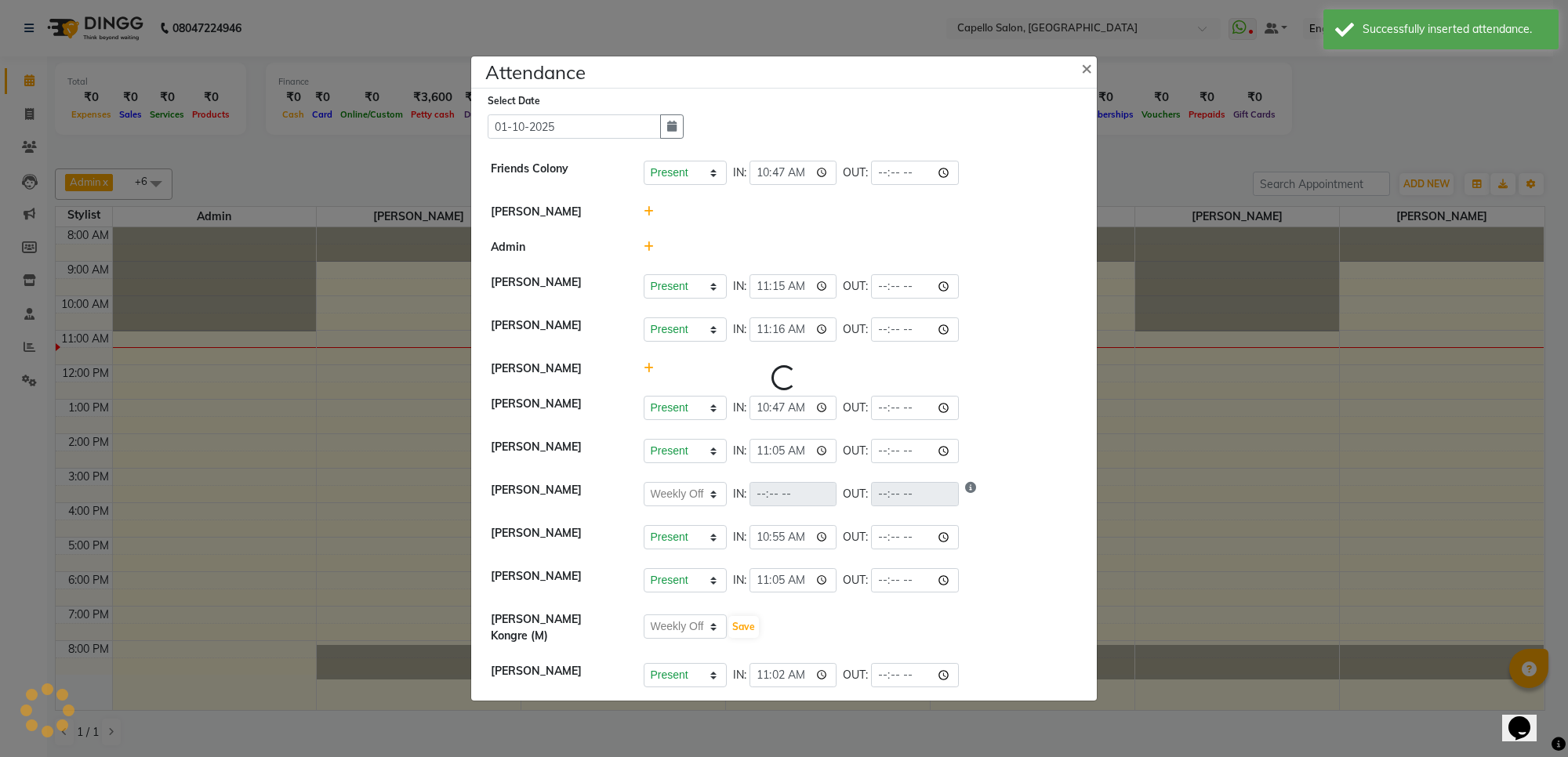
select select "W"
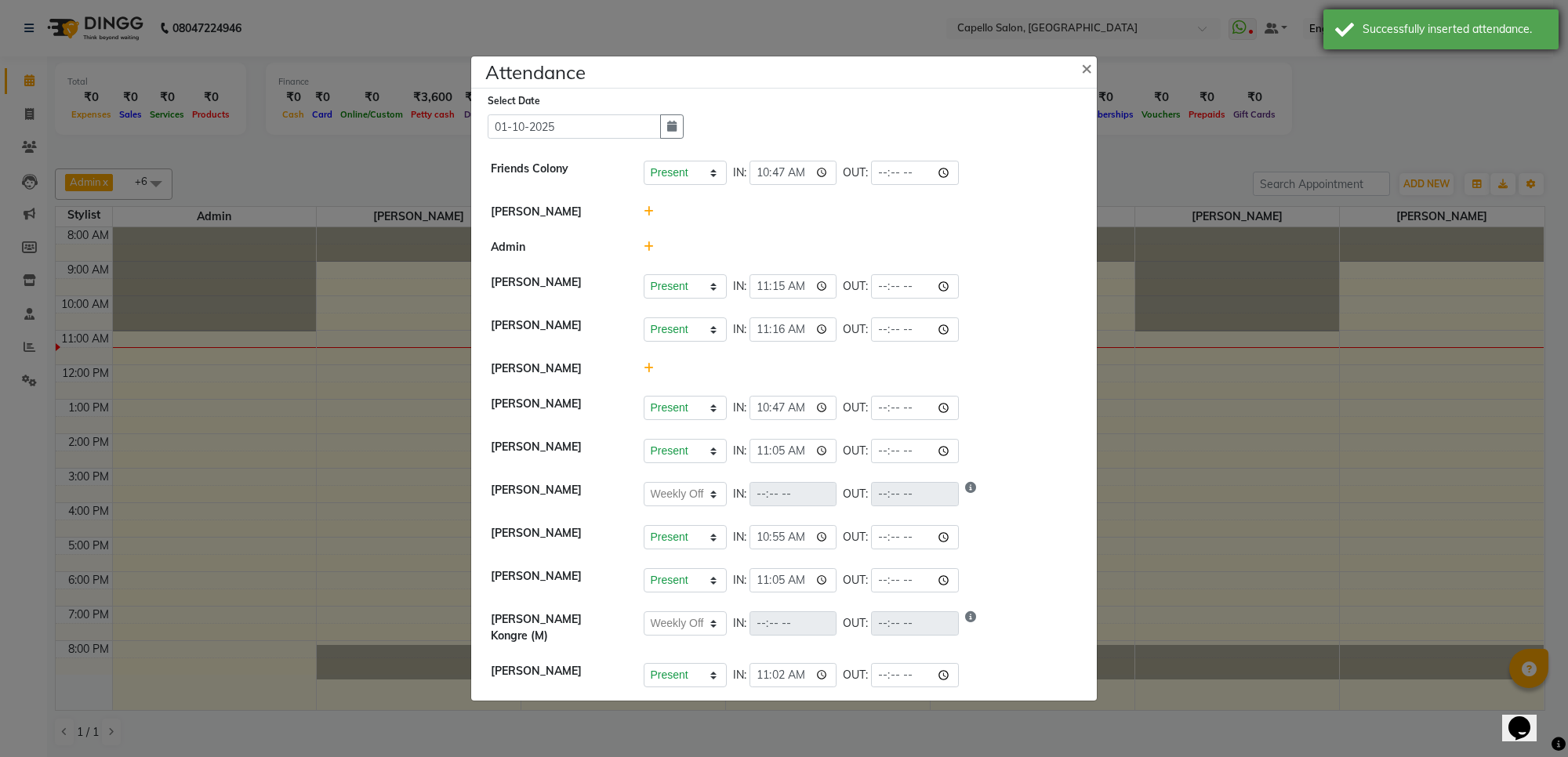
click at [1415, 24] on div "Successfully inserted attendance." at bounding box center [1454, 29] width 184 height 17
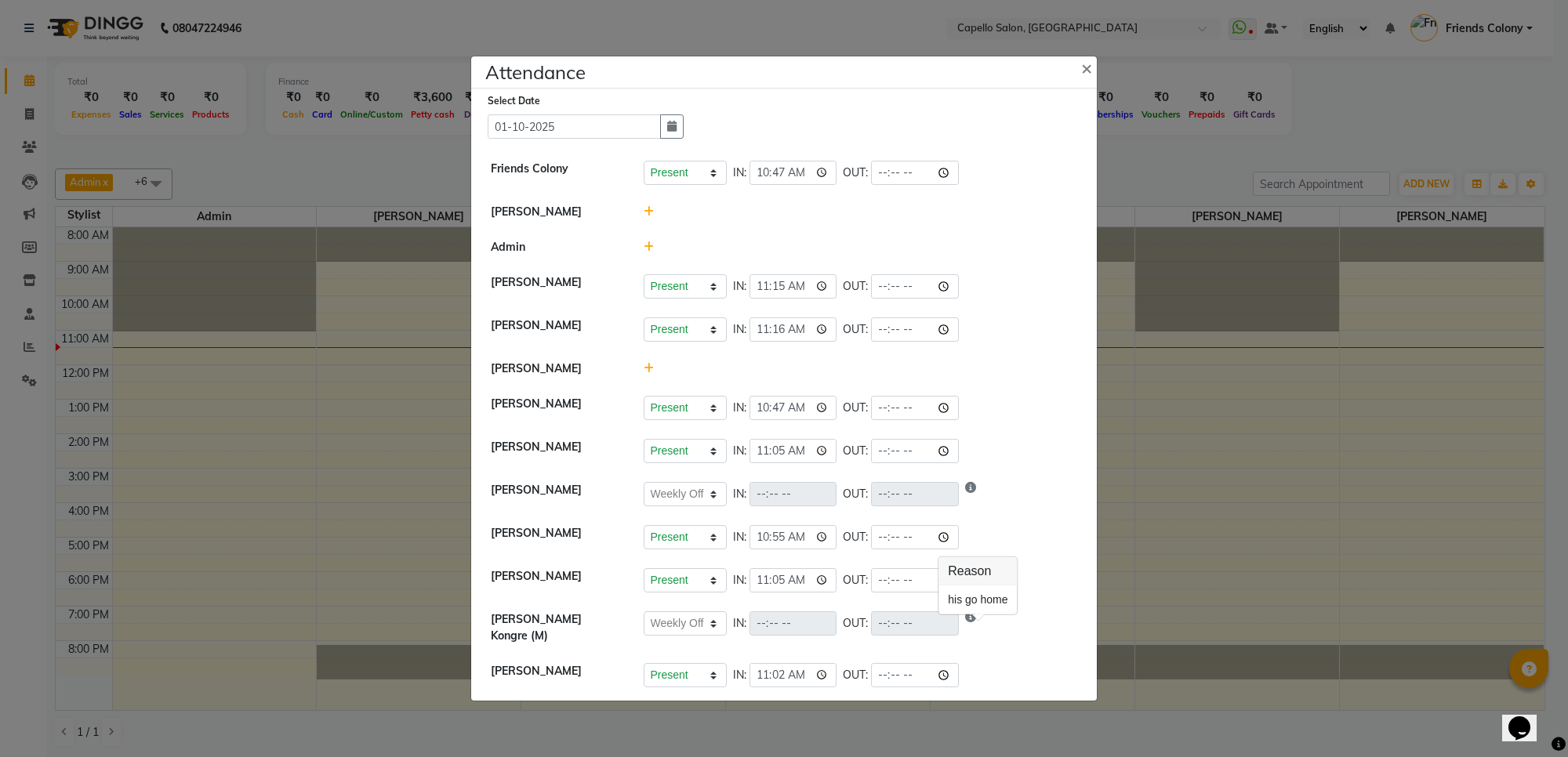
click at [976, 627] on icon "Show reason" at bounding box center [970, 622] width 11 height 24
click at [684, 624] on select "Present Absent Late Half Day Weekly Off" at bounding box center [686, 622] width 83 height 24
click at [644, 620] on select "Present Absent Late Half Day Weekly Off" at bounding box center [686, 622] width 83 height 24
click at [976, 623] on icon "Show reason" at bounding box center [970, 622] width 11 height 24
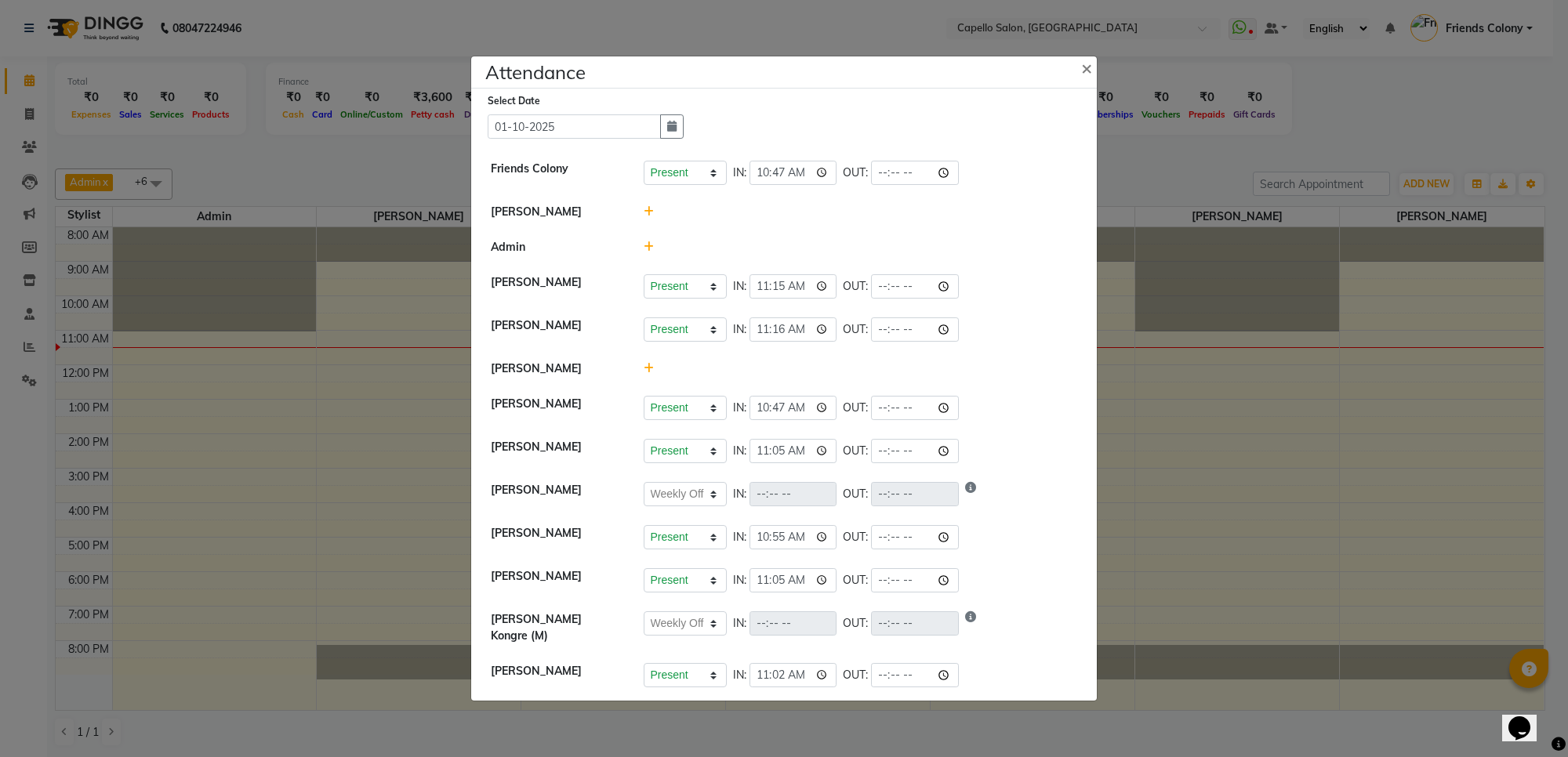
click at [975, 625] on icon "Show reason" at bounding box center [970, 622] width 11 height 24
drag, startPoint x: 975, startPoint y: 627, endPoint x: 1020, endPoint y: 655, distance: 53.0
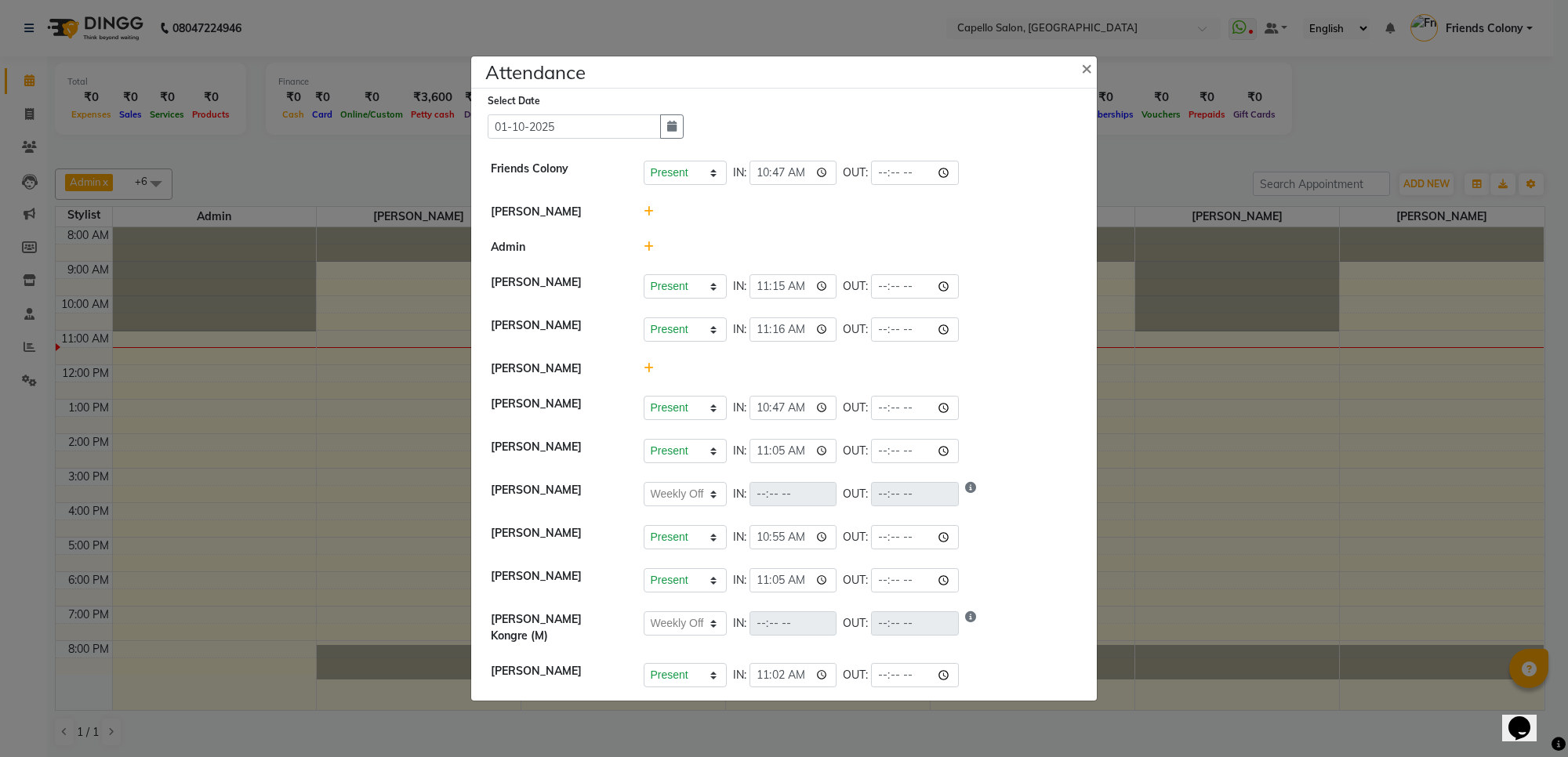
click at [1020, 655] on li "[PERSON_NAME] Present Absent Late Half Day Weekly Off IN: 11:02 OUT:" at bounding box center [784, 675] width 617 height 43
click at [976, 623] on icon "Show reason" at bounding box center [970, 622] width 11 height 24
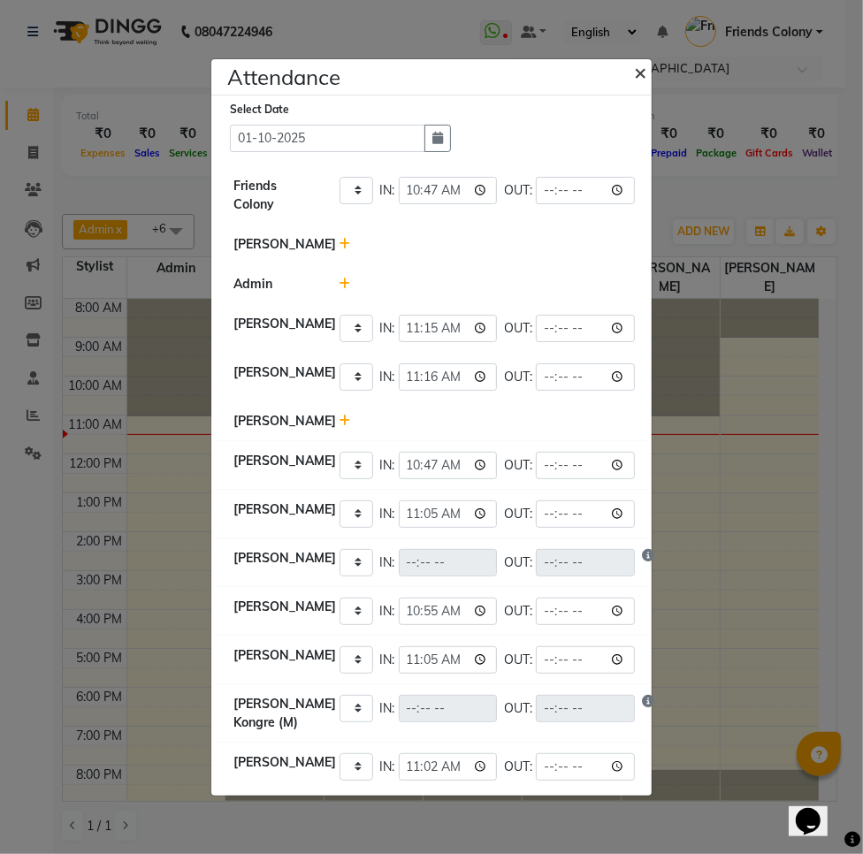
click at [634, 58] on span "×" at bounding box center [640, 71] width 12 height 27
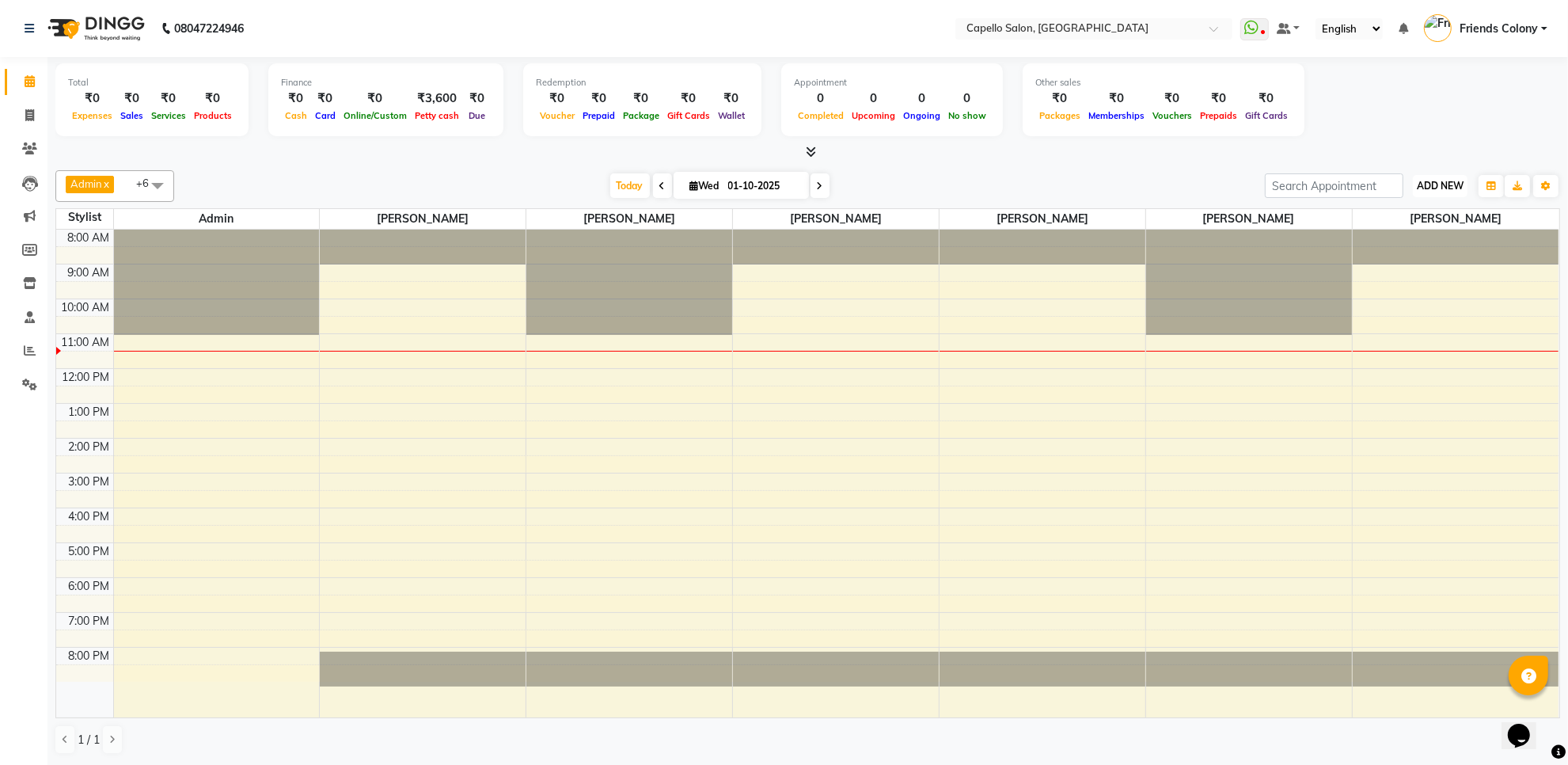
click at [1438, 190] on span "ADD NEW" at bounding box center [1440, 185] width 47 height 12
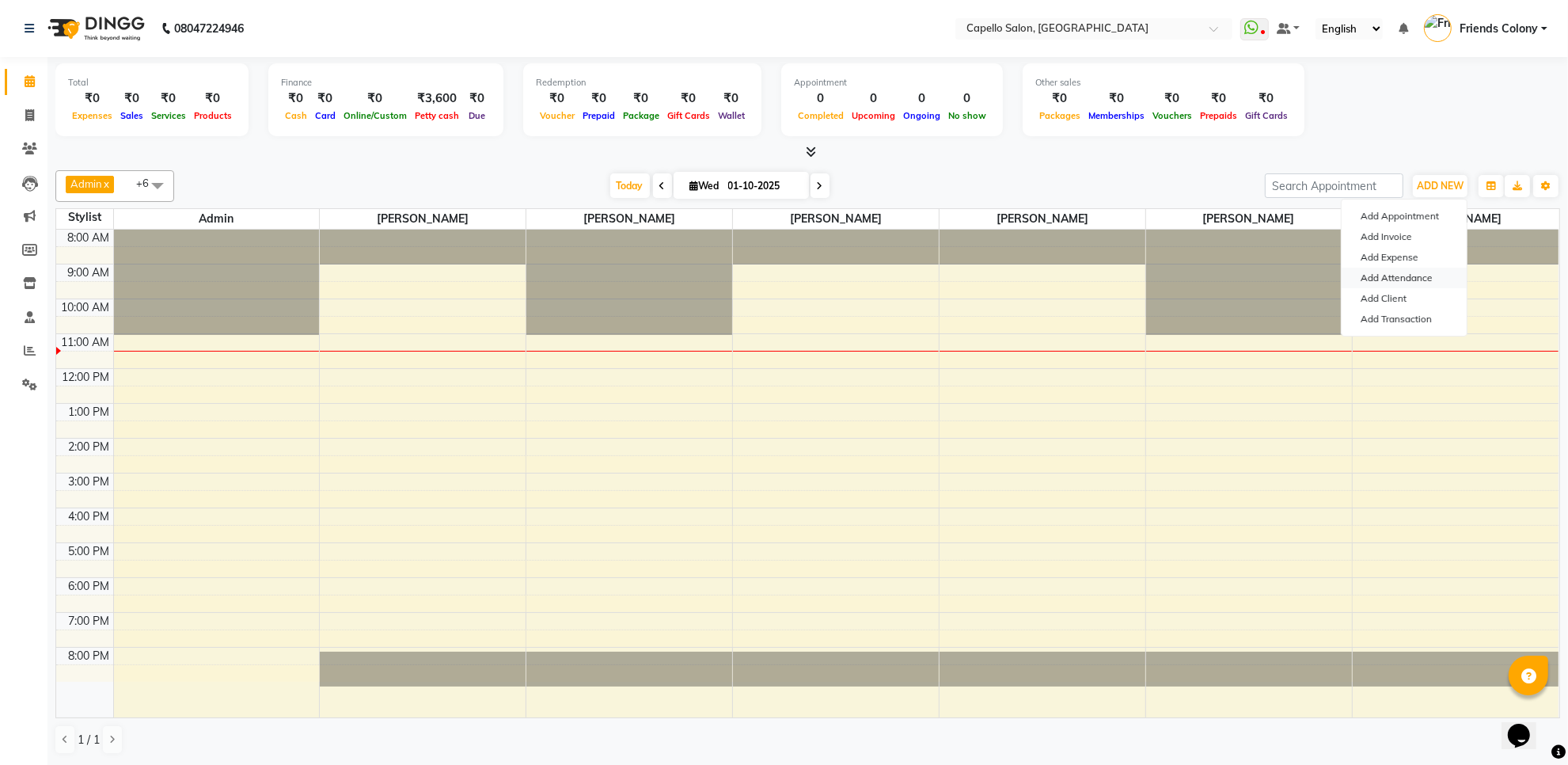
click at [1393, 276] on link "Add Attendance" at bounding box center [1404, 278] width 125 height 21
select select "W"
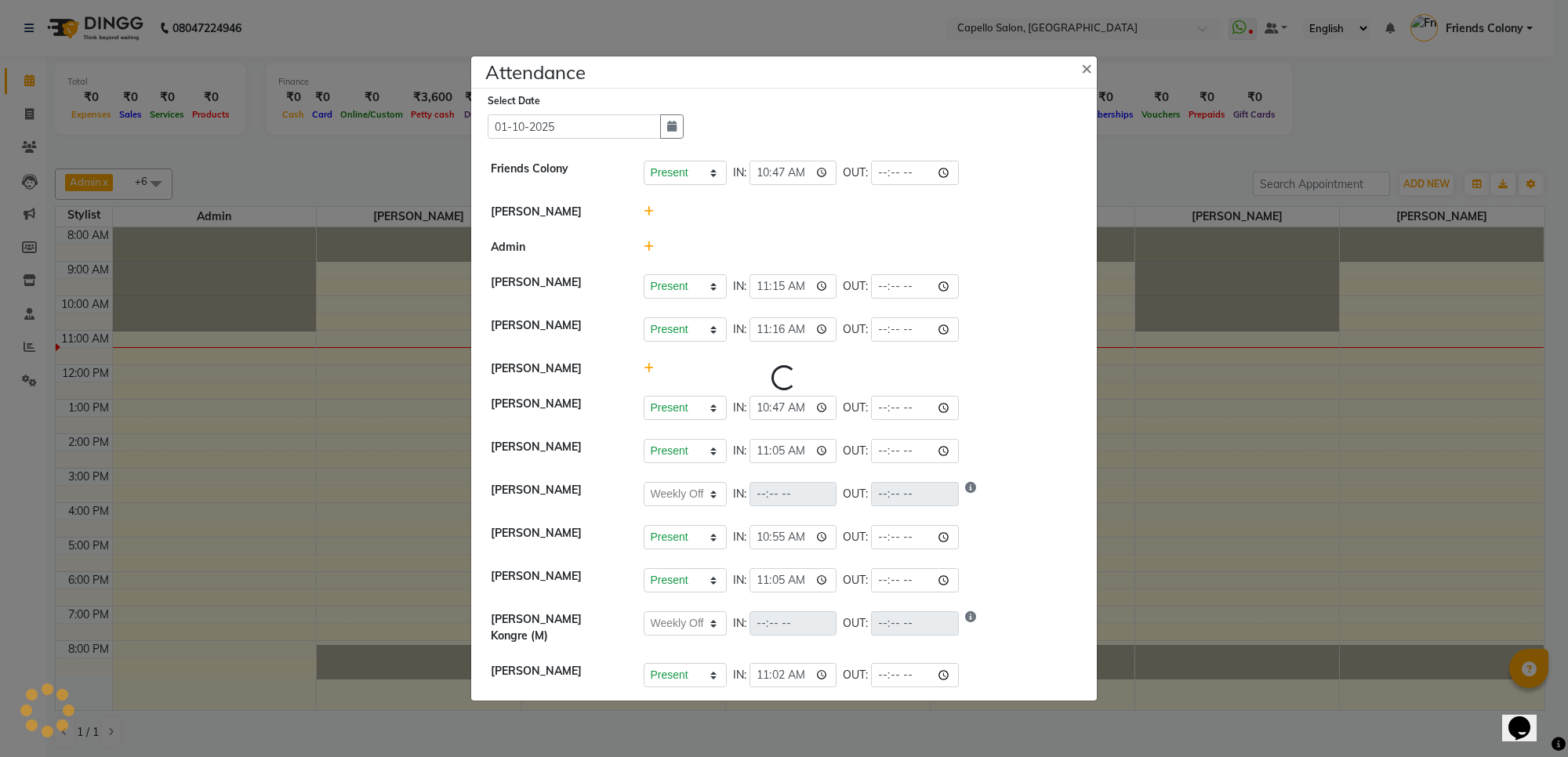
select select "W"
click at [975, 628] on icon "Show reason" at bounding box center [970, 622] width 11 height 24
click at [975, 628] on icon "Show reason" at bounding box center [970, 622] width 11 height 24
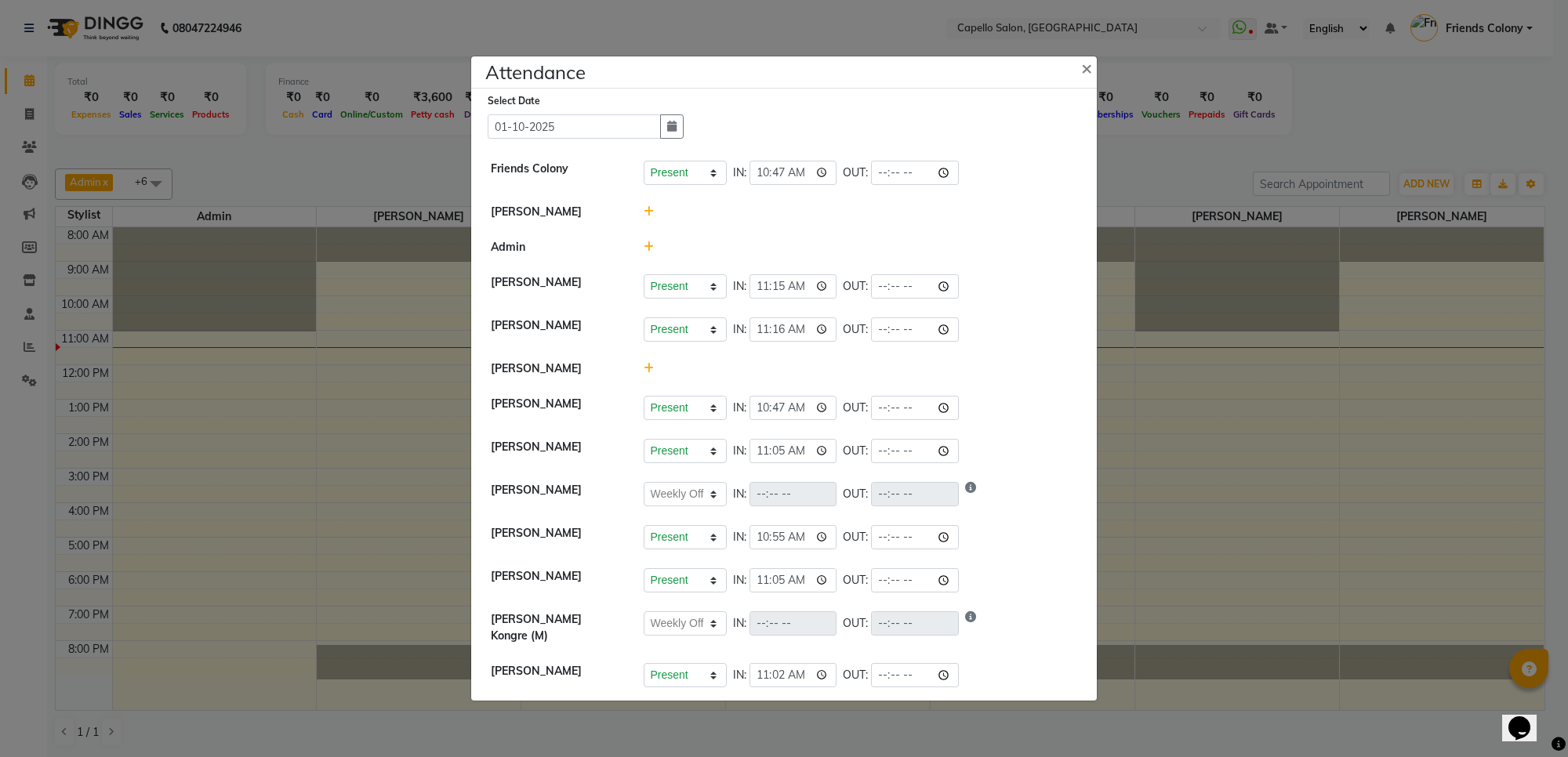
click at [975, 628] on icon "Show reason" at bounding box center [970, 622] width 11 height 24
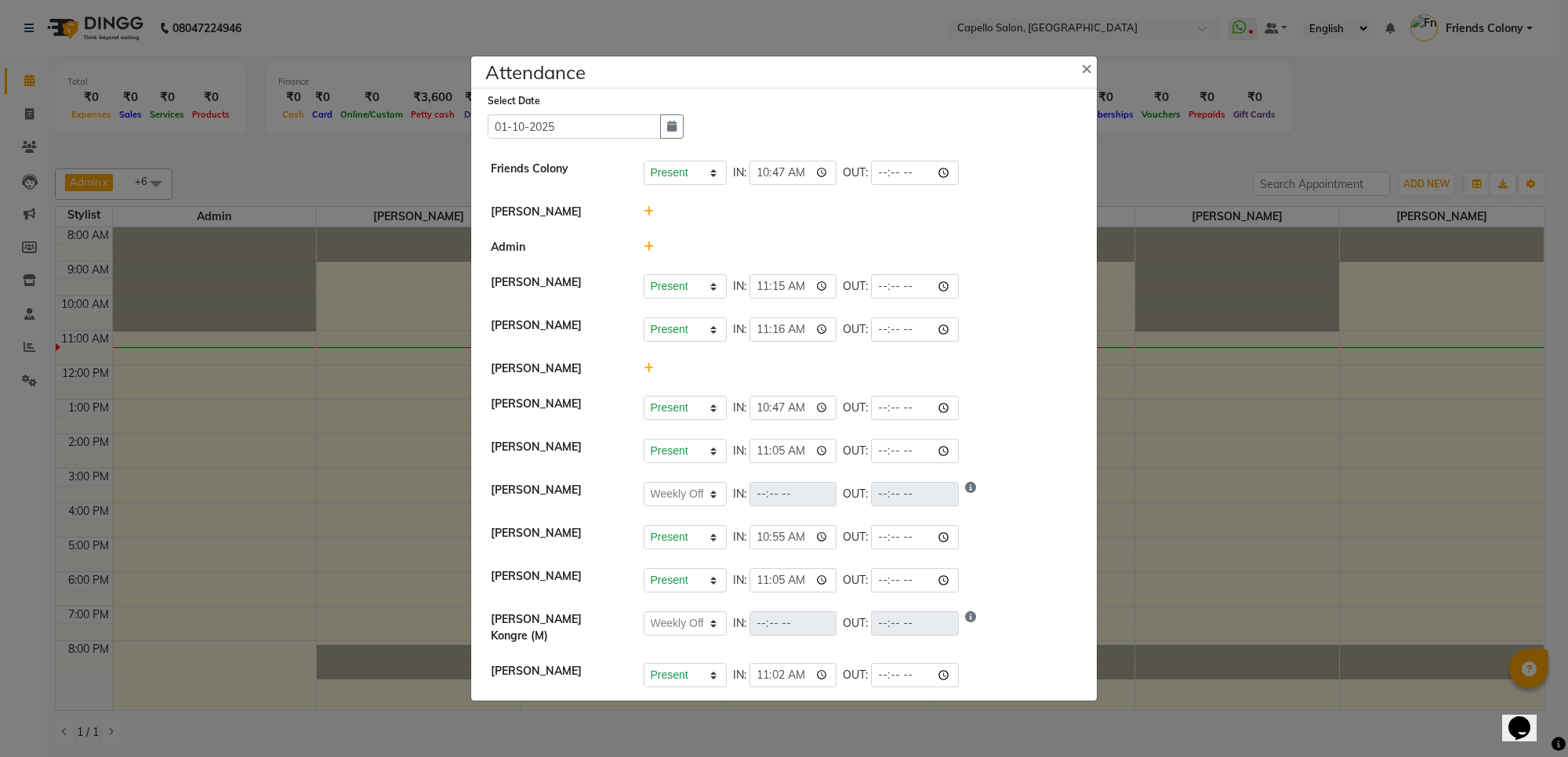
click at [976, 623] on icon "Show reason" at bounding box center [970, 622] width 11 height 24
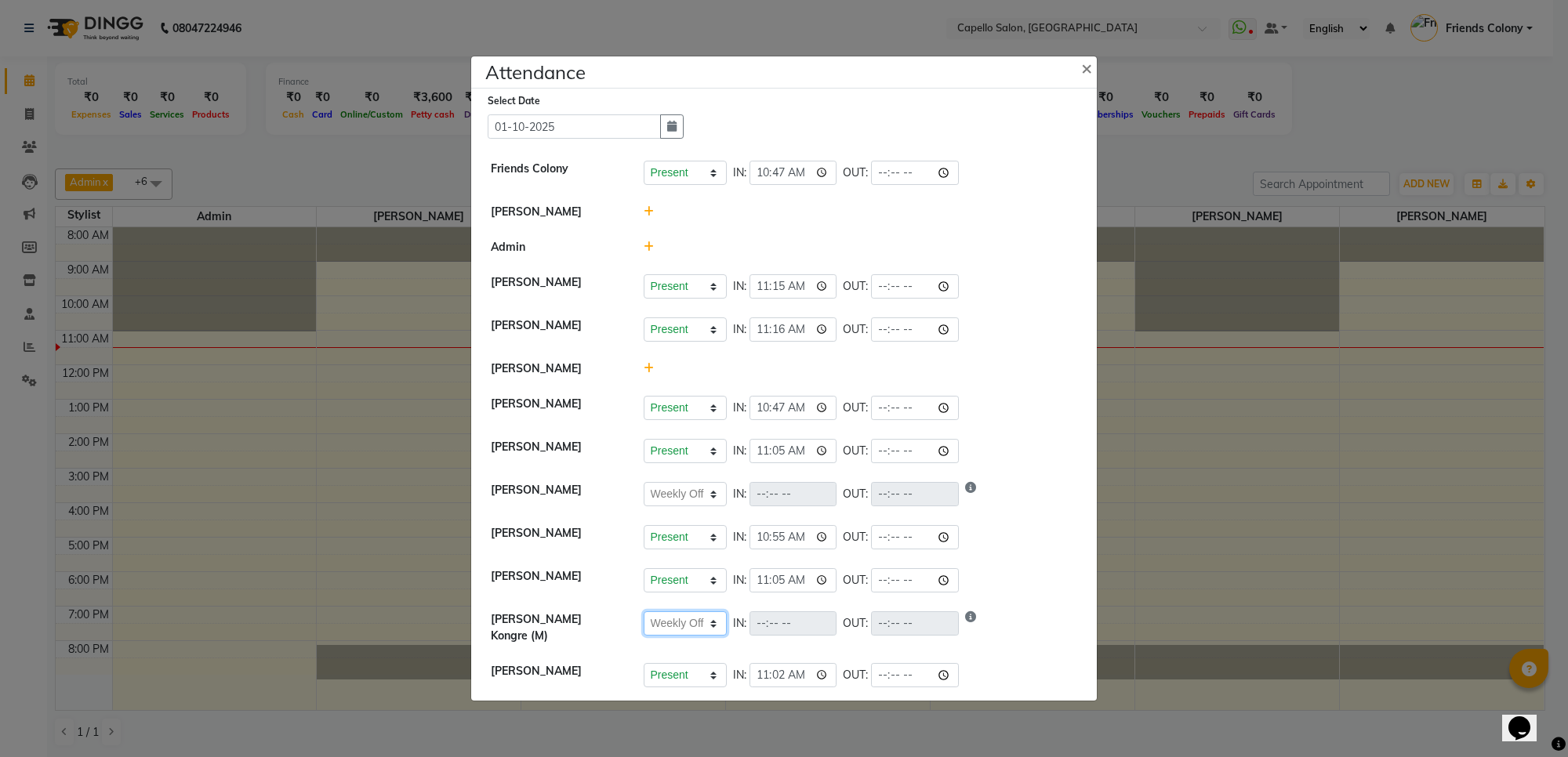
click at [712, 631] on select "Present Absent Late Half Day Weekly Off" at bounding box center [686, 622] width 83 height 24
click at [644, 620] on select "Present Absent Late Half Day Weekly Off" at bounding box center [686, 622] width 83 height 24
click at [702, 636] on select "Present Absent Late Half Day Weekly Off" at bounding box center [686, 622] width 83 height 24
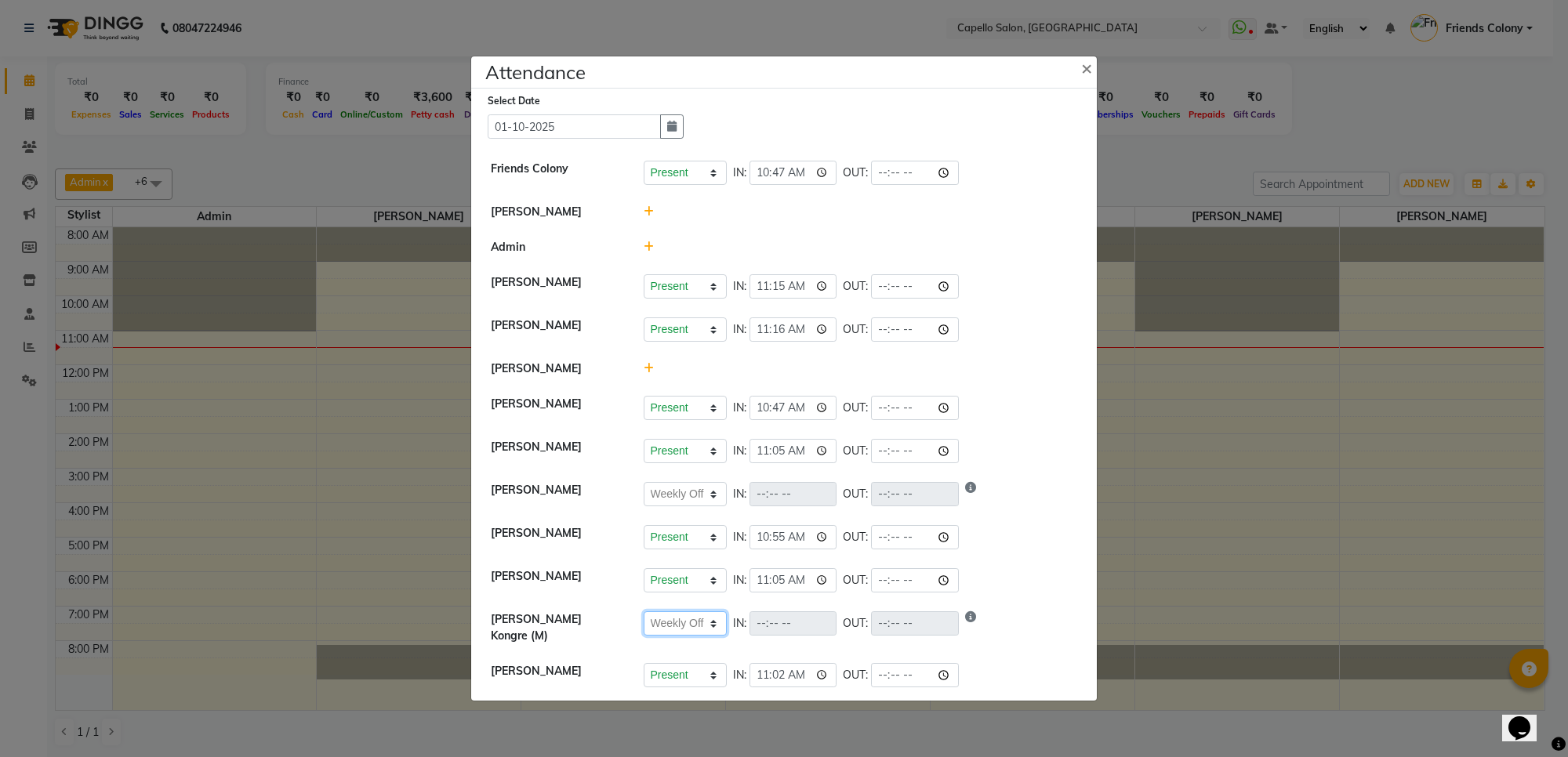
click at [702, 636] on select "Present Absent Late Half Day Weekly Off" at bounding box center [686, 622] width 83 height 24
click at [976, 624] on icon "Show reason" at bounding box center [970, 622] width 11 height 24
click at [1086, 67] on span "×" at bounding box center [1086, 67] width 11 height 24
